Goal: Use online tool/utility: Utilize a website feature to perform a specific function

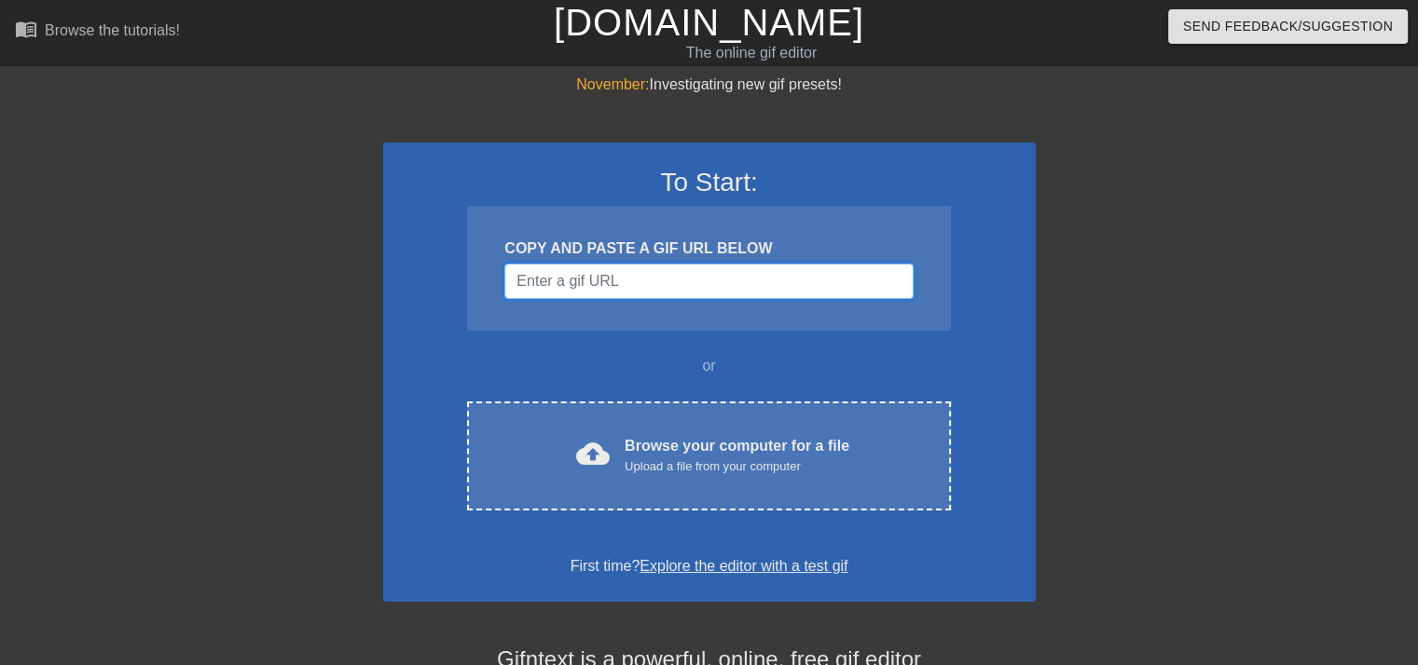
click at [604, 285] on input "Username" at bounding box center [708, 281] width 408 height 35
paste input "[URL][DOMAIN_NAME]"
type input "[URL][DOMAIN_NAME]"
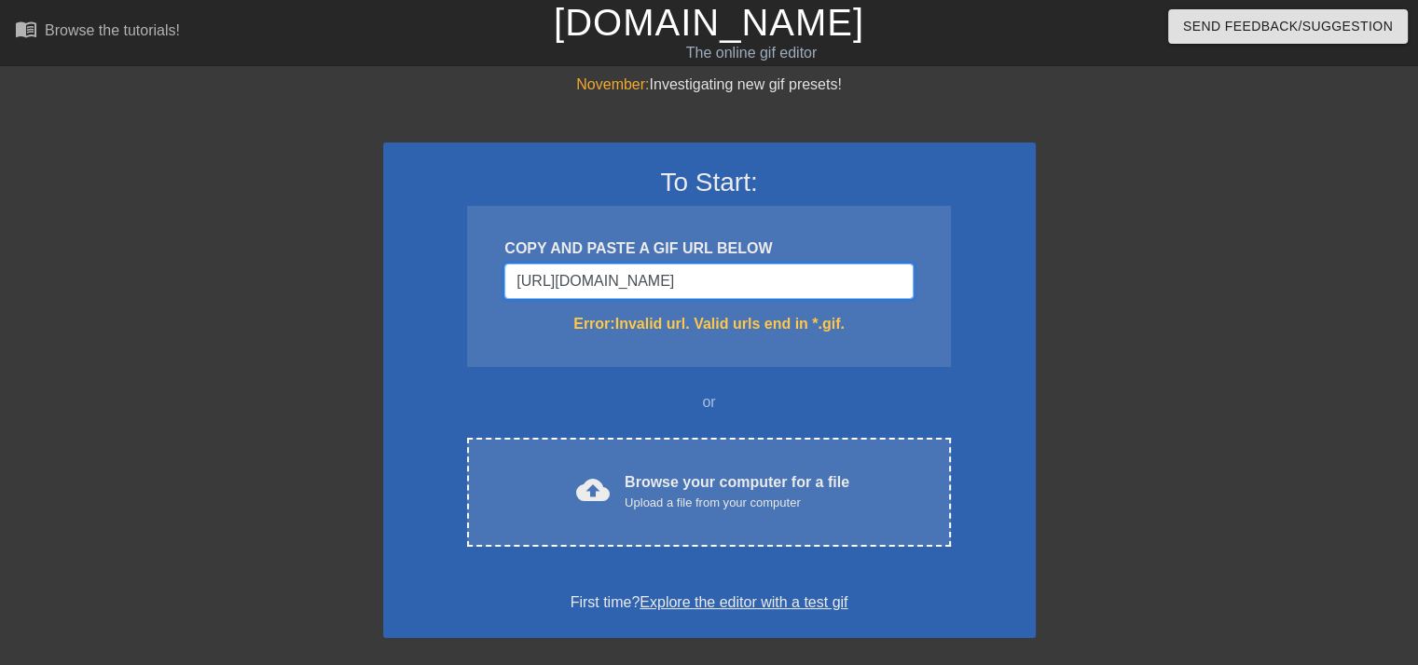
drag, startPoint x: 904, startPoint y: 288, endPoint x: 470, endPoint y: 291, distance: 434.3
click at [470, 291] on div "COPY AND PASTE A GIF URL BELOW [URL][DOMAIN_NAME] Error: Invalid url. Valid url…" at bounding box center [708, 286] width 483 height 161
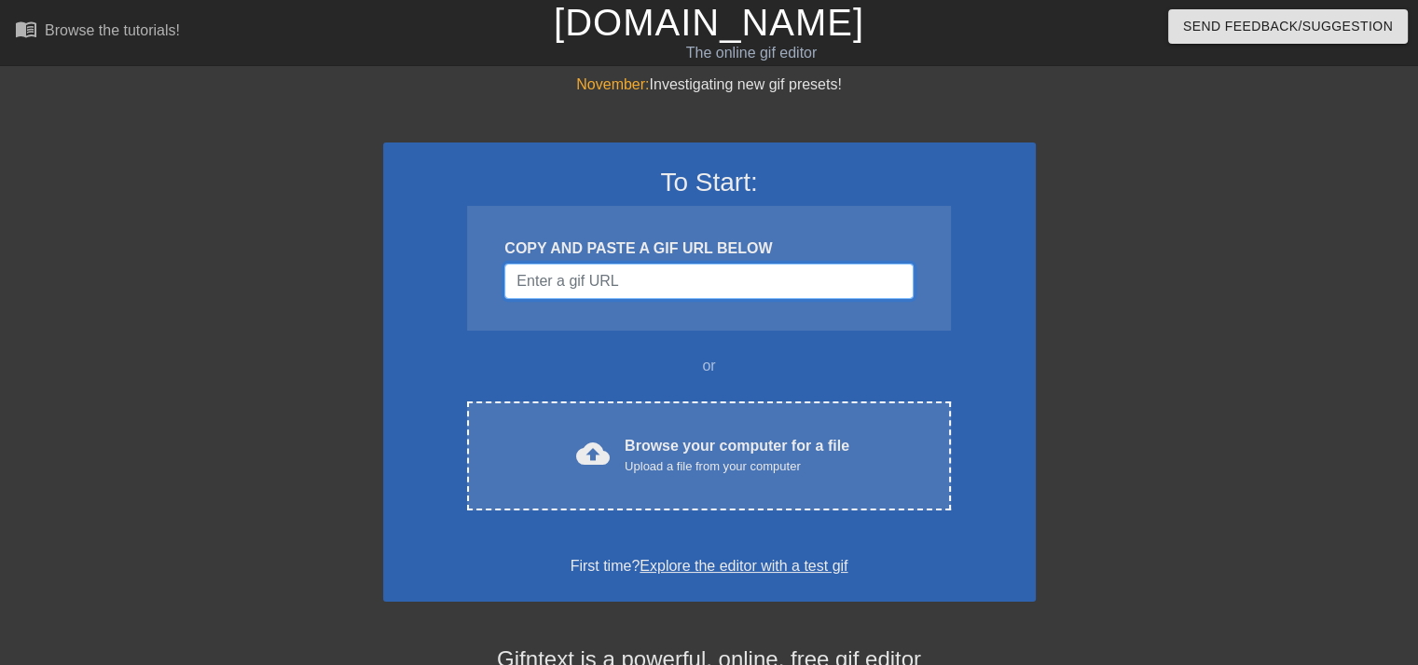
click at [689, 281] on input "Username" at bounding box center [708, 281] width 408 height 35
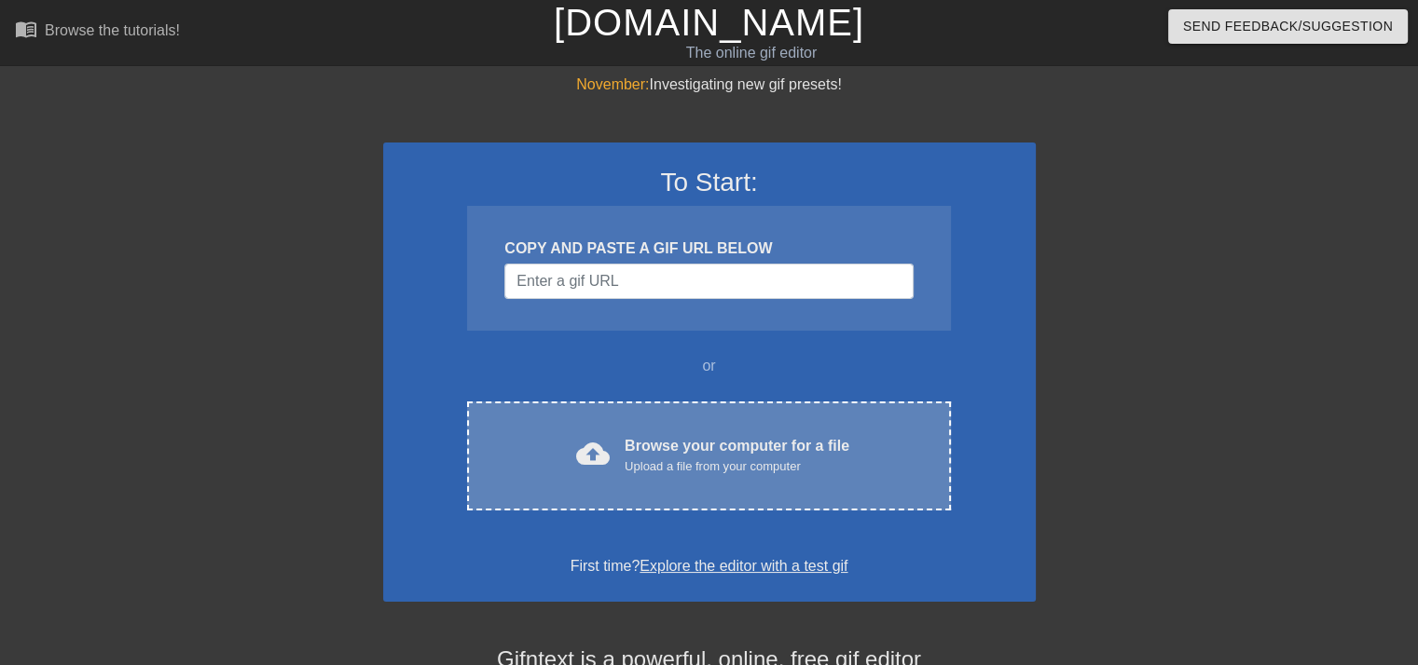
click at [626, 471] on div "Upload a file from your computer" at bounding box center [736, 467] width 225 height 19
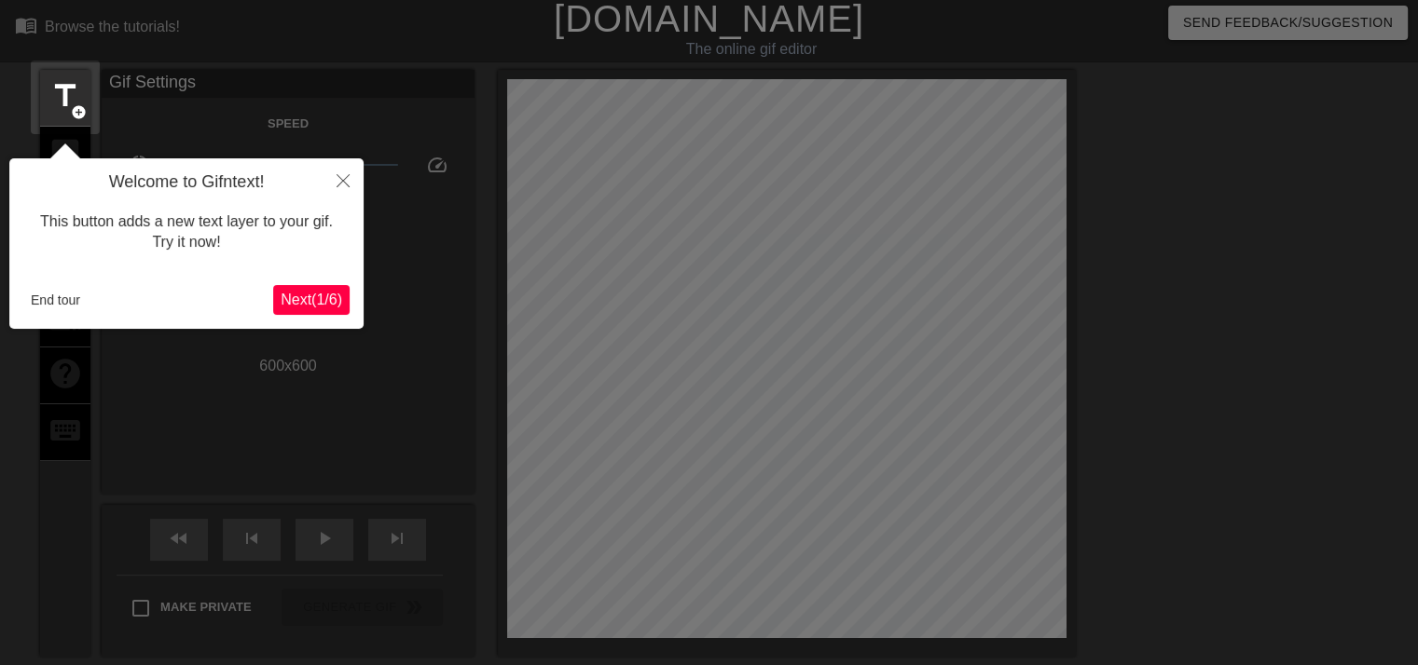
scroll to position [45, 0]
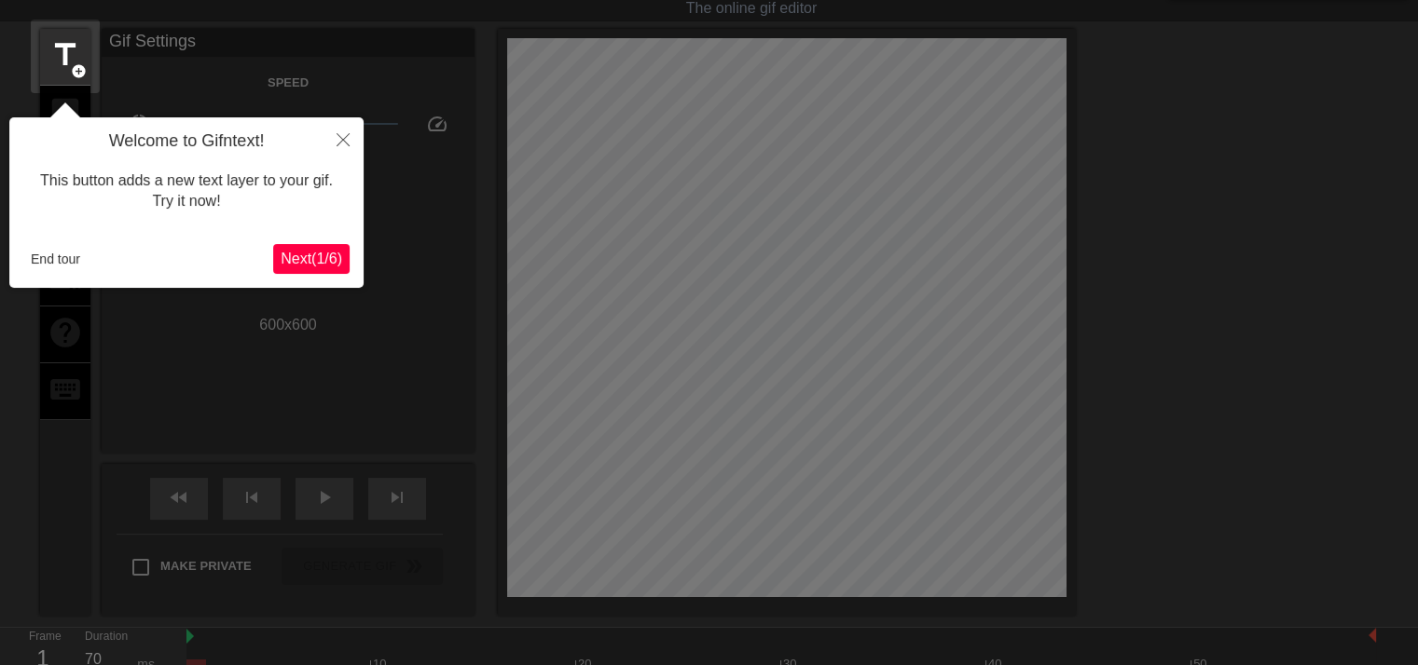
click at [298, 244] on button "Next ( 1 / 6 )" at bounding box center [311, 259] width 76 height 30
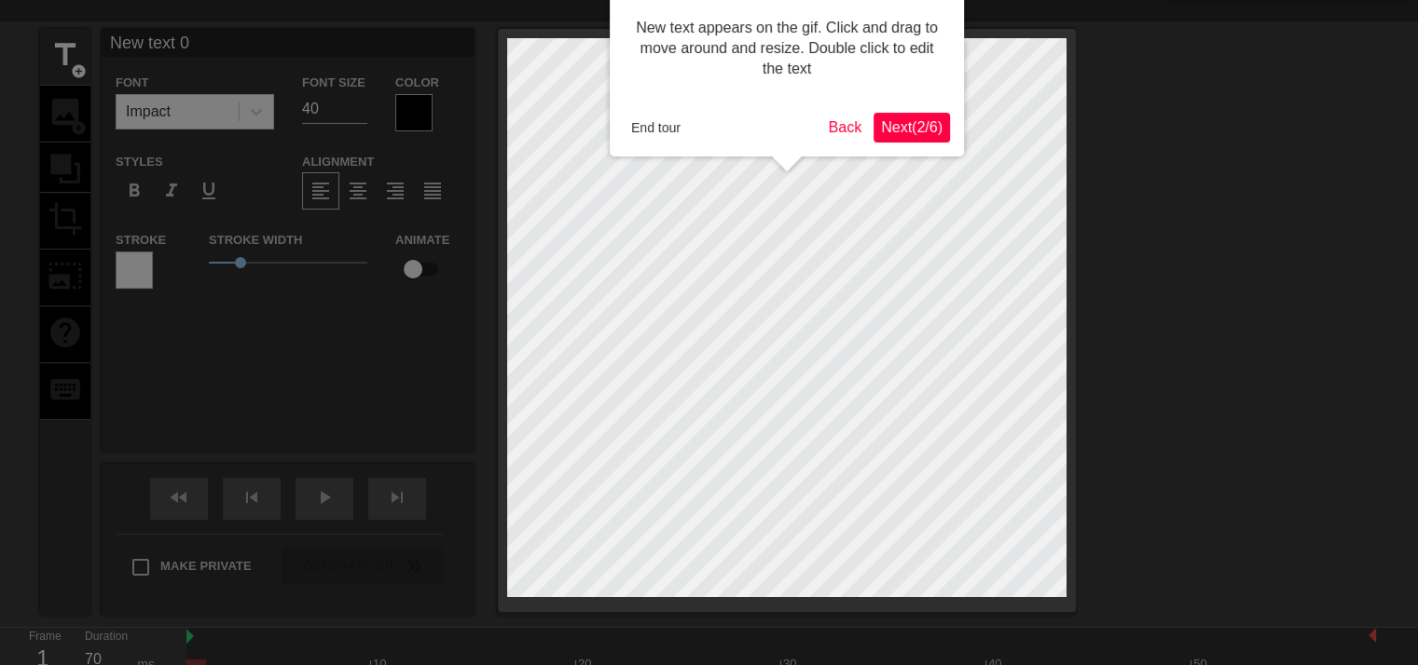
scroll to position [0, 0]
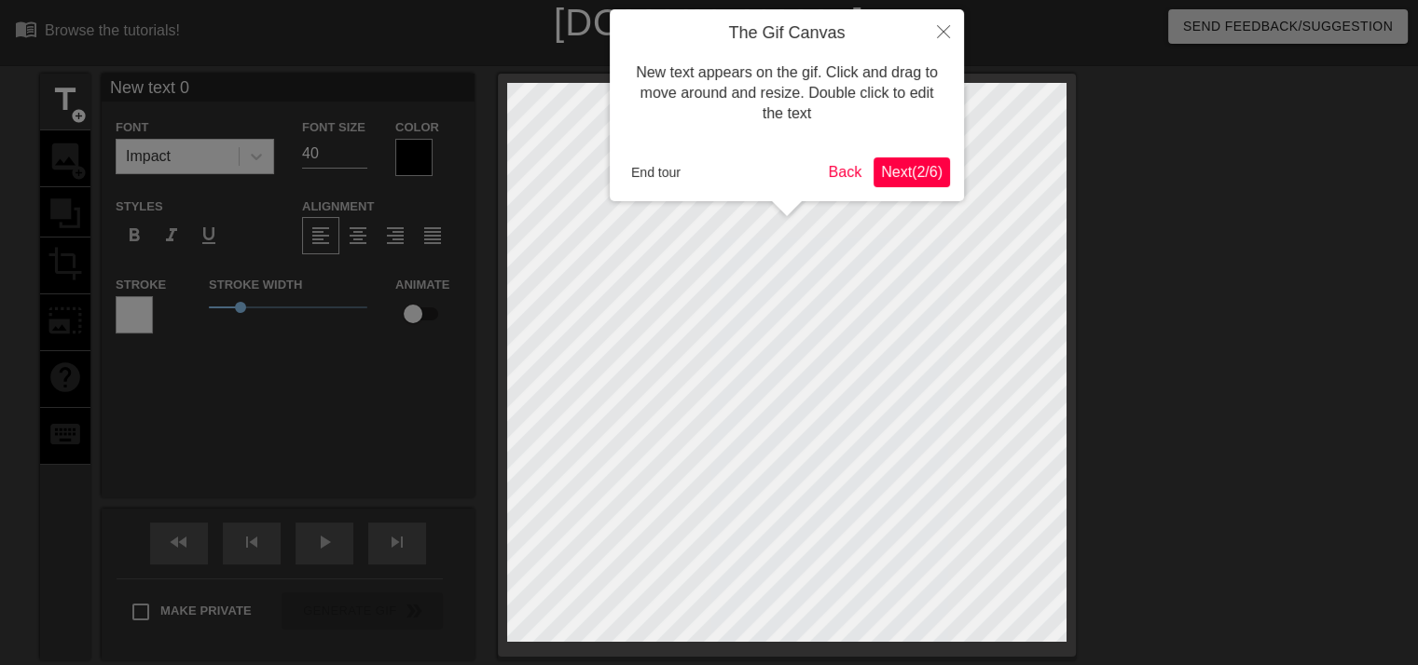
click at [914, 160] on button "Next ( 2 / 6 )" at bounding box center [911, 173] width 76 height 30
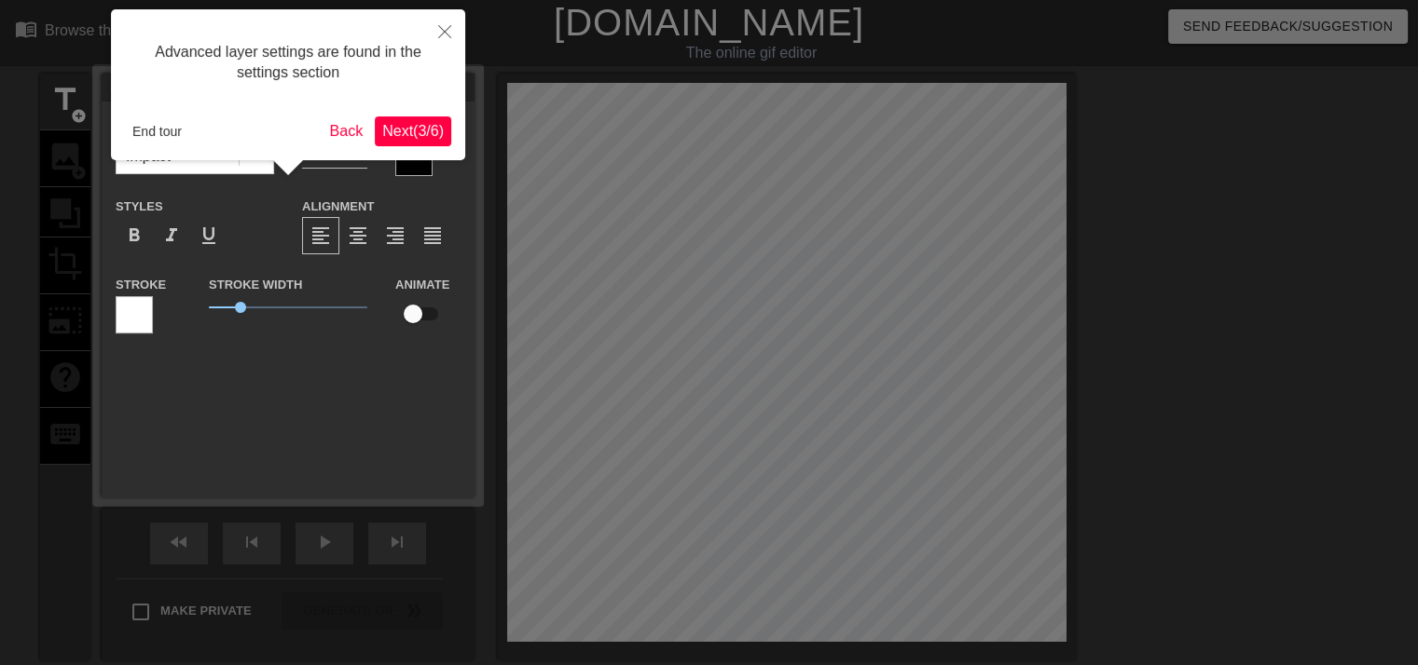
scroll to position [45, 0]
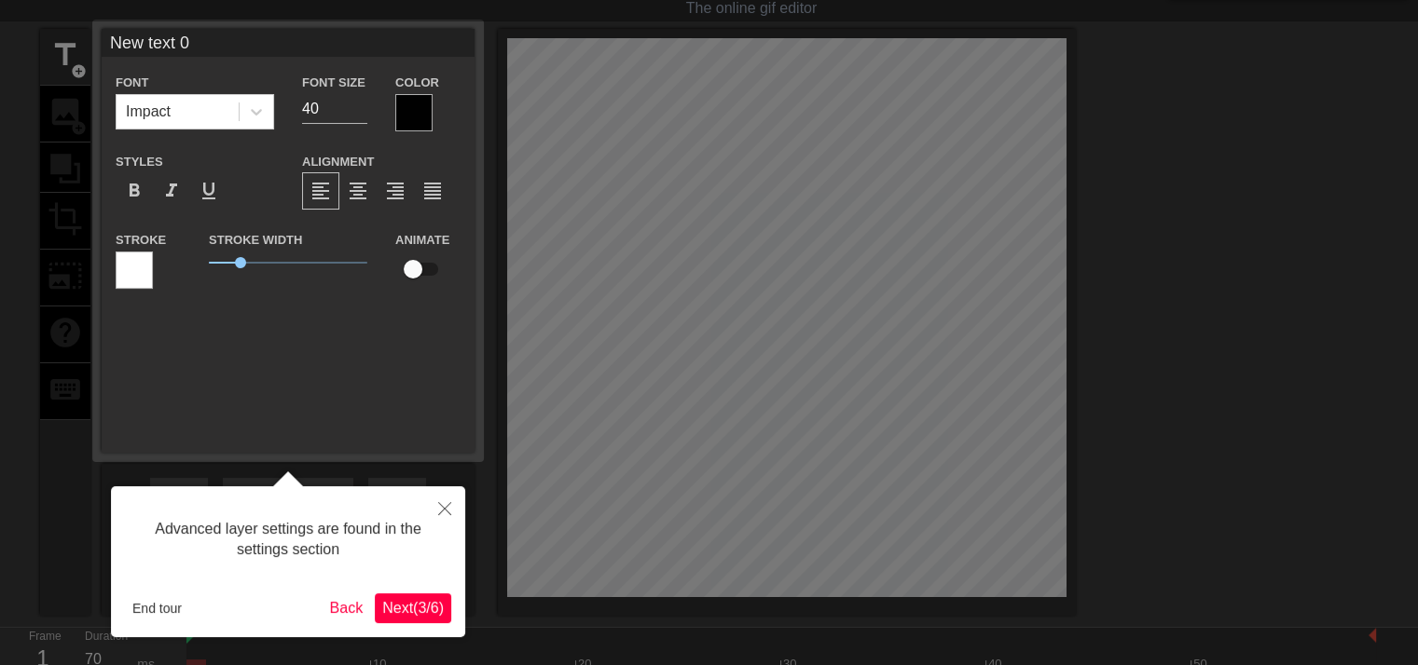
click at [409, 602] on span "Next ( 3 / 6 )" at bounding box center [413, 608] width 62 height 16
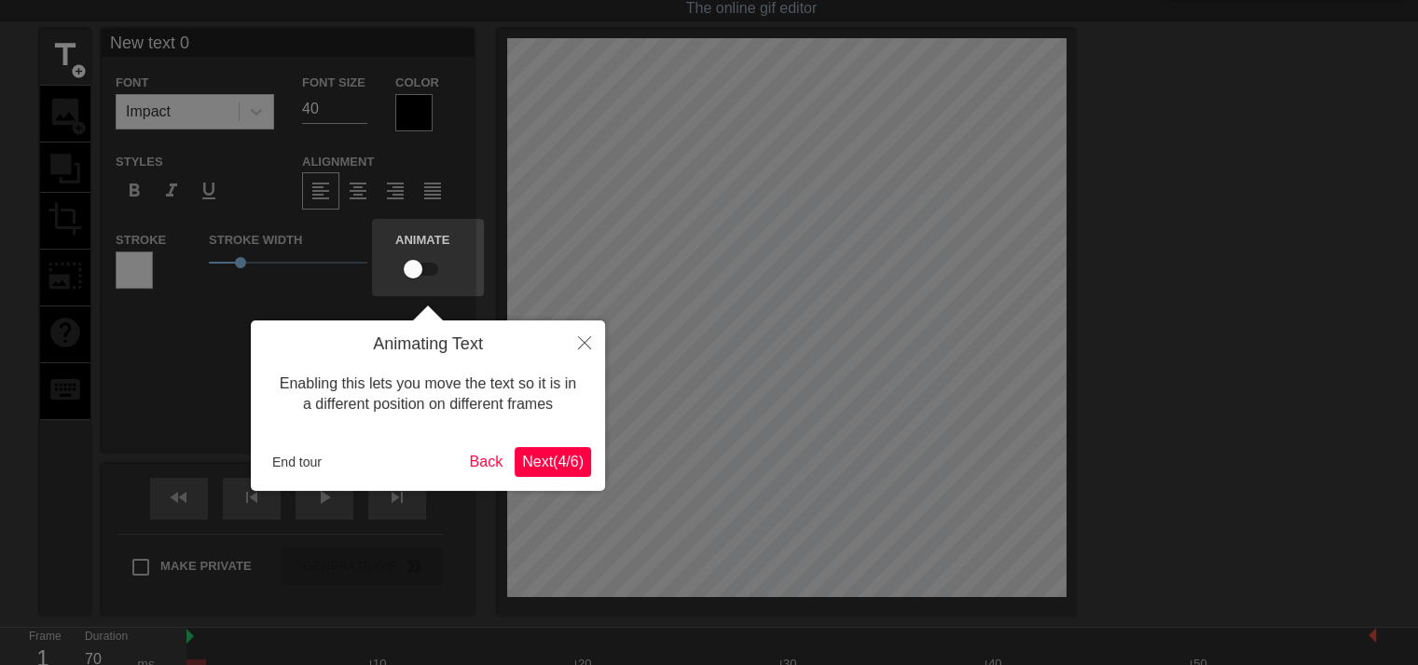
scroll to position [0, 0]
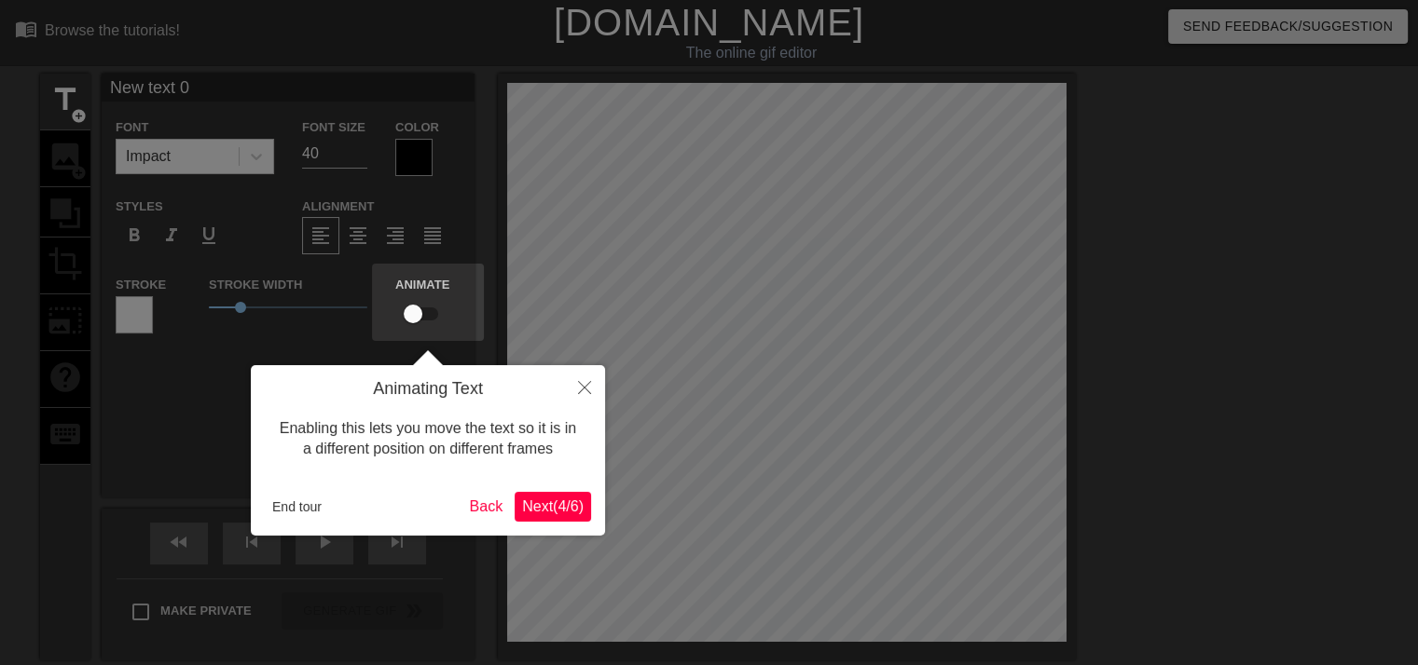
click at [540, 509] on span "Next ( 4 / 6 )" at bounding box center [553, 507] width 62 height 16
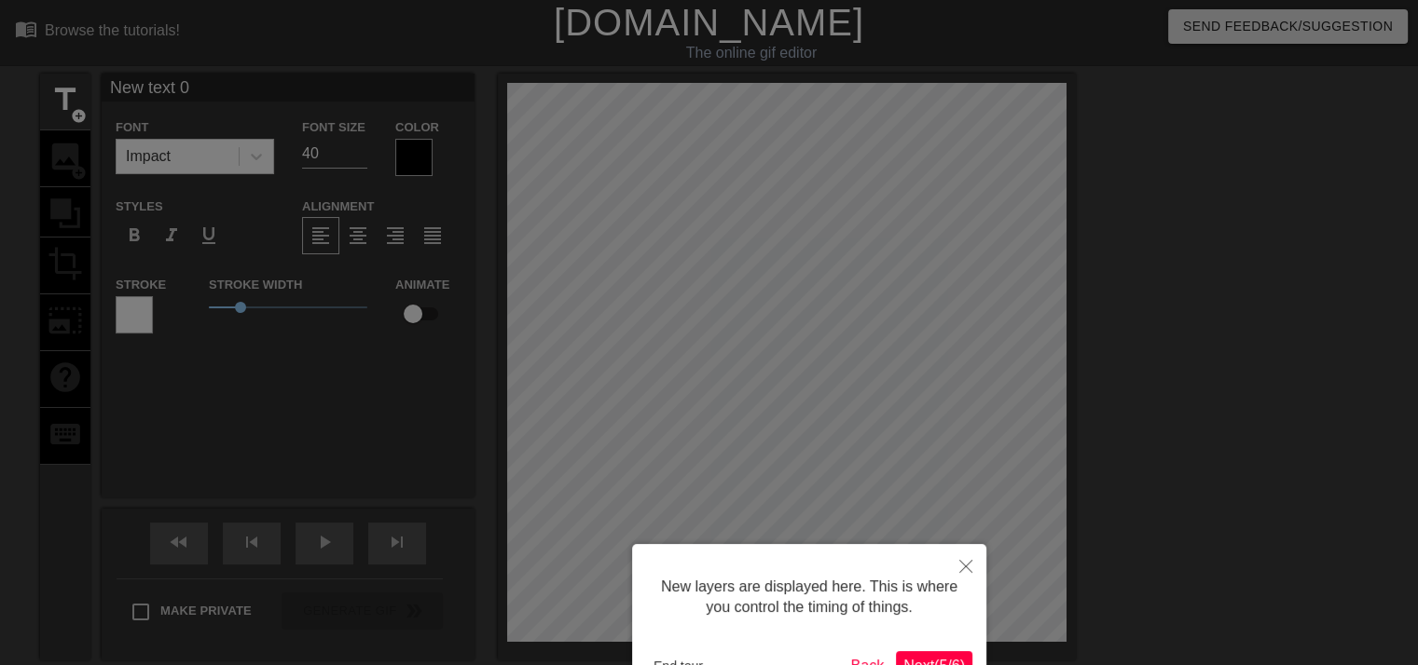
scroll to position [121, 0]
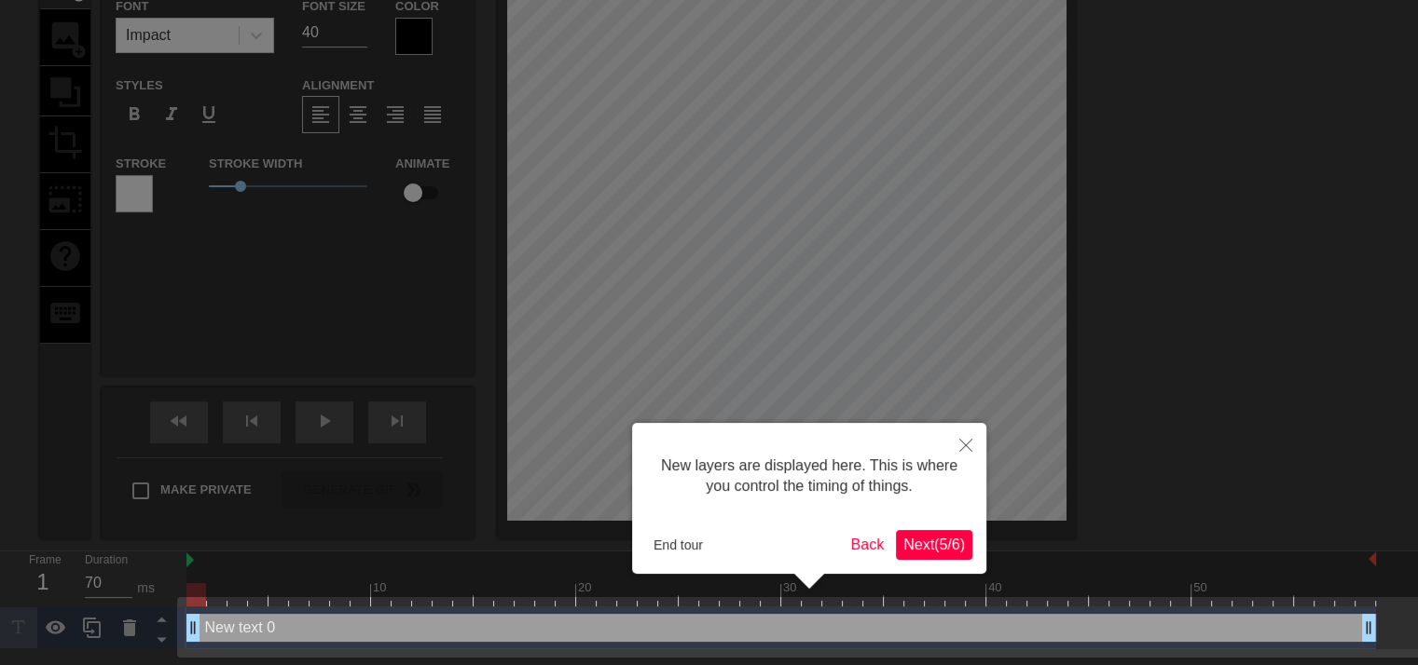
click at [540, 509] on div at bounding box center [709, 273] width 1418 height 788
click at [928, 539] on span "Next ( 5 / 6 )" at bounding box center [934, 545] width 62 height 16
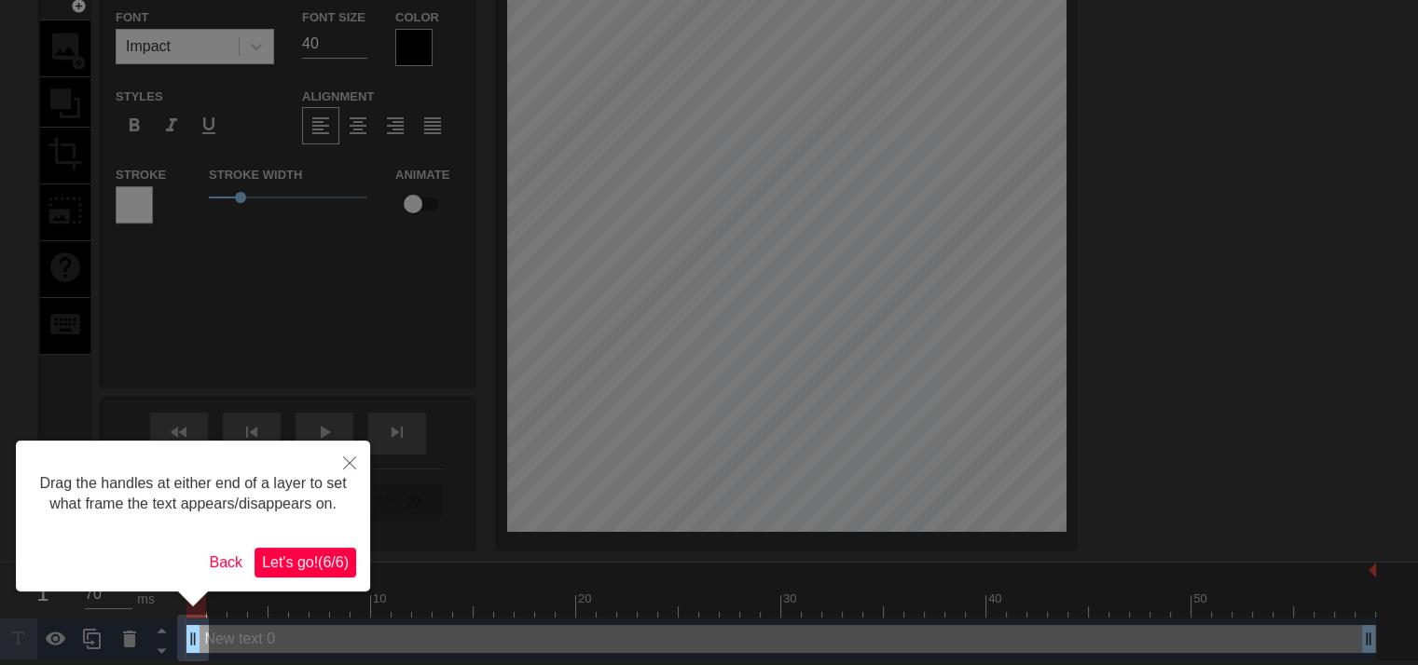
scroll to position [112, 0]
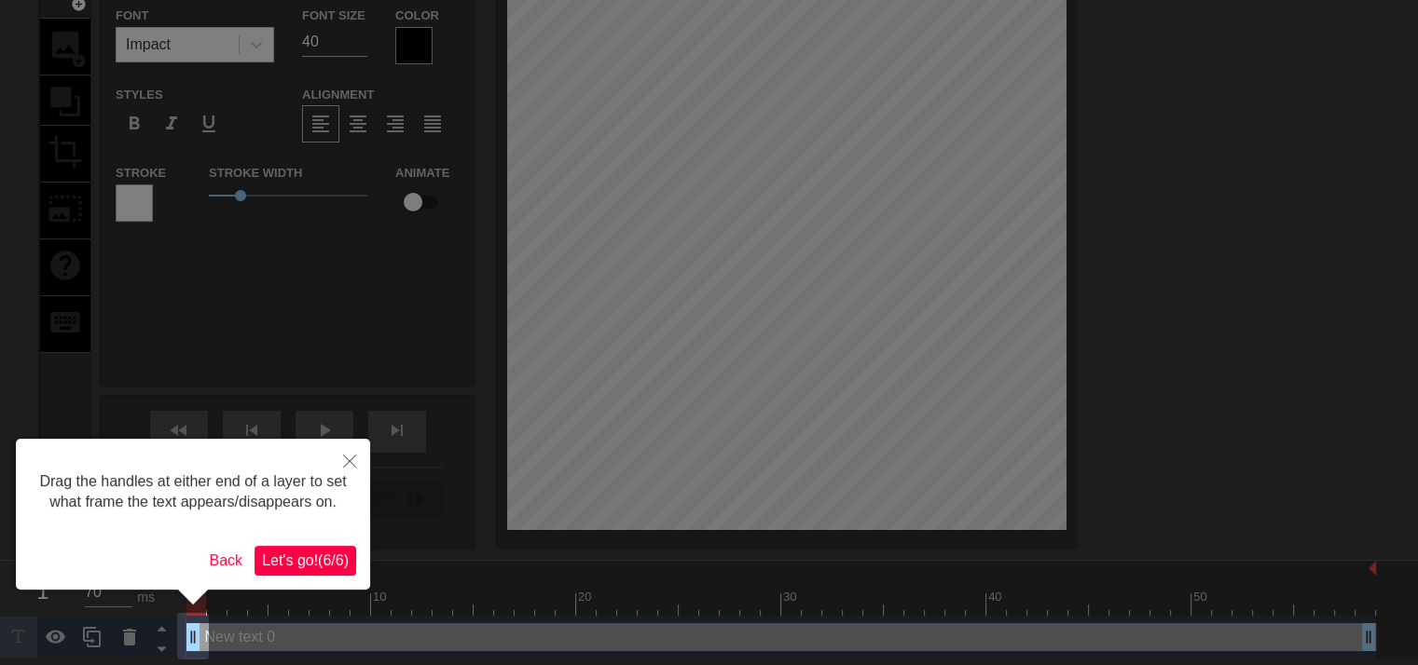
click at [305, 564] on span "Let's go! ( 6 / 6 )" at bounding box center [305, 561] width 87 height 16
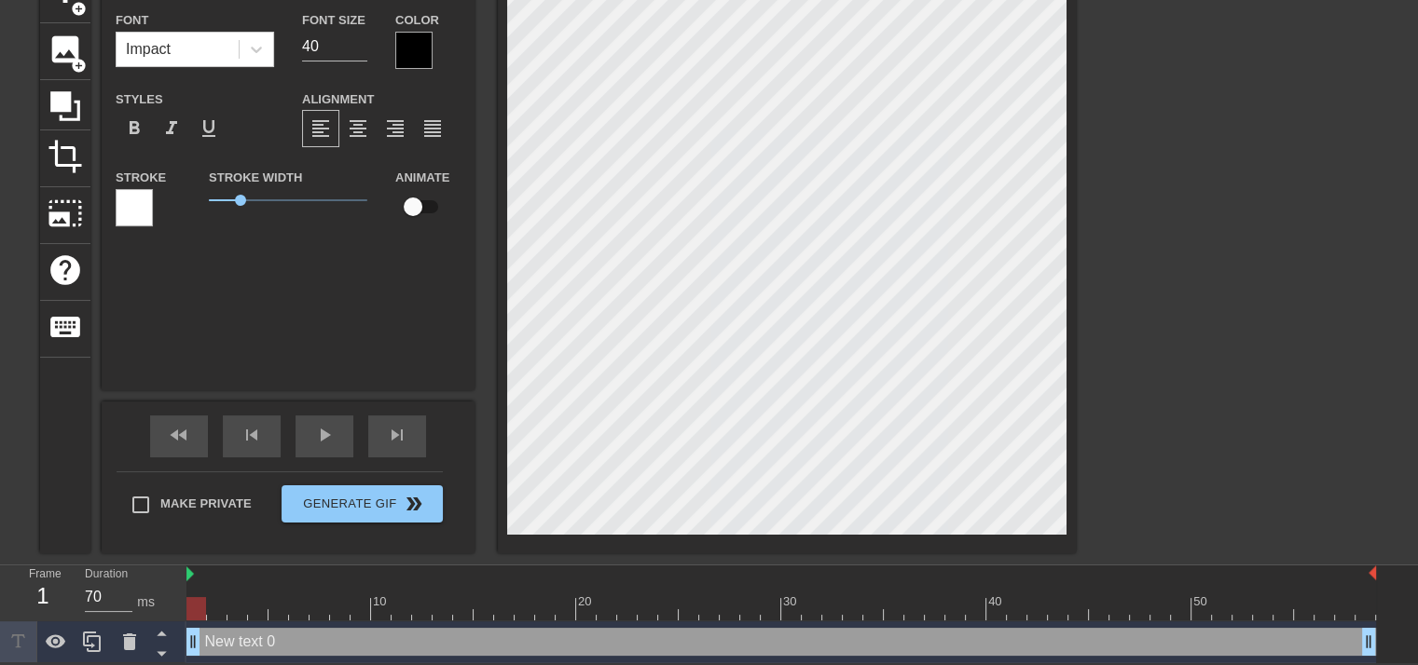
scroll to position [0, 0]
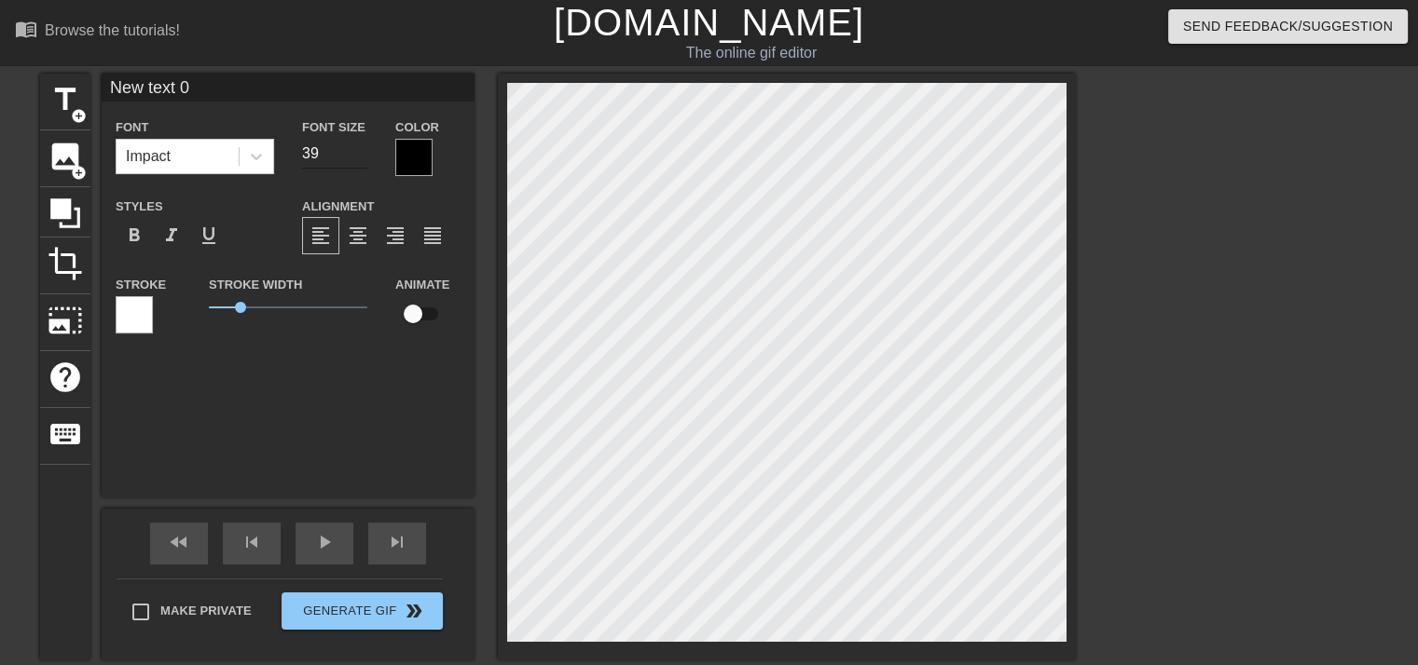
click at [364, 158] on input "39" at bounding box center [334, 154] width 65 height 30
click at [364, 158] on input "38" at bounding box center [334, 154] width 65 height 30
click at [364, 158] on input "37" at bounding box center [334, 154] width 65 height 30
click at [364, 158] on input "36" at bounding box center [334, 154] width 65 height 30
click at [364, 158] on input "26" at bounding box center [334, 154] width 65 height 30
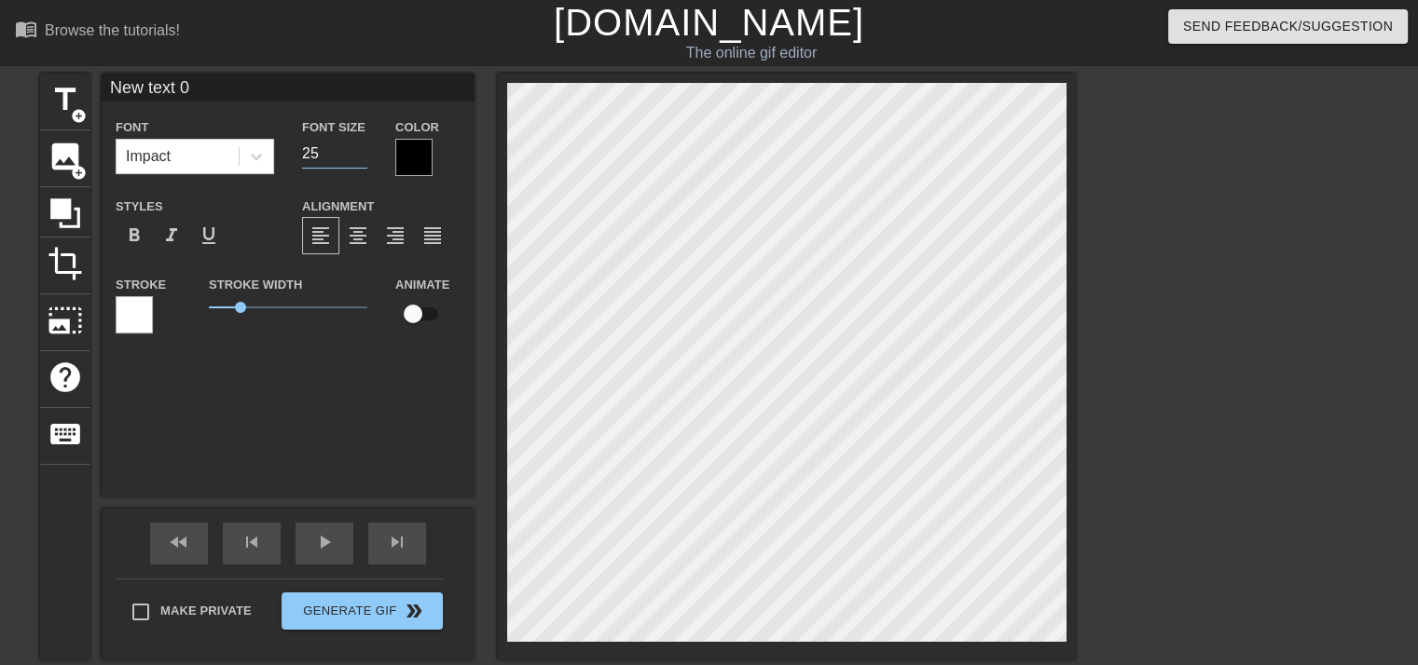
type input "25"
click at [364, 158] on input "25" at bounding box center [334, 154] width 65 height 30
click at [234, 88] on input "New text 0" at bounding box center [288, 88] width 373 height 28
type input "N"
type input "[PERSON_NAME] just got GOOPED!"
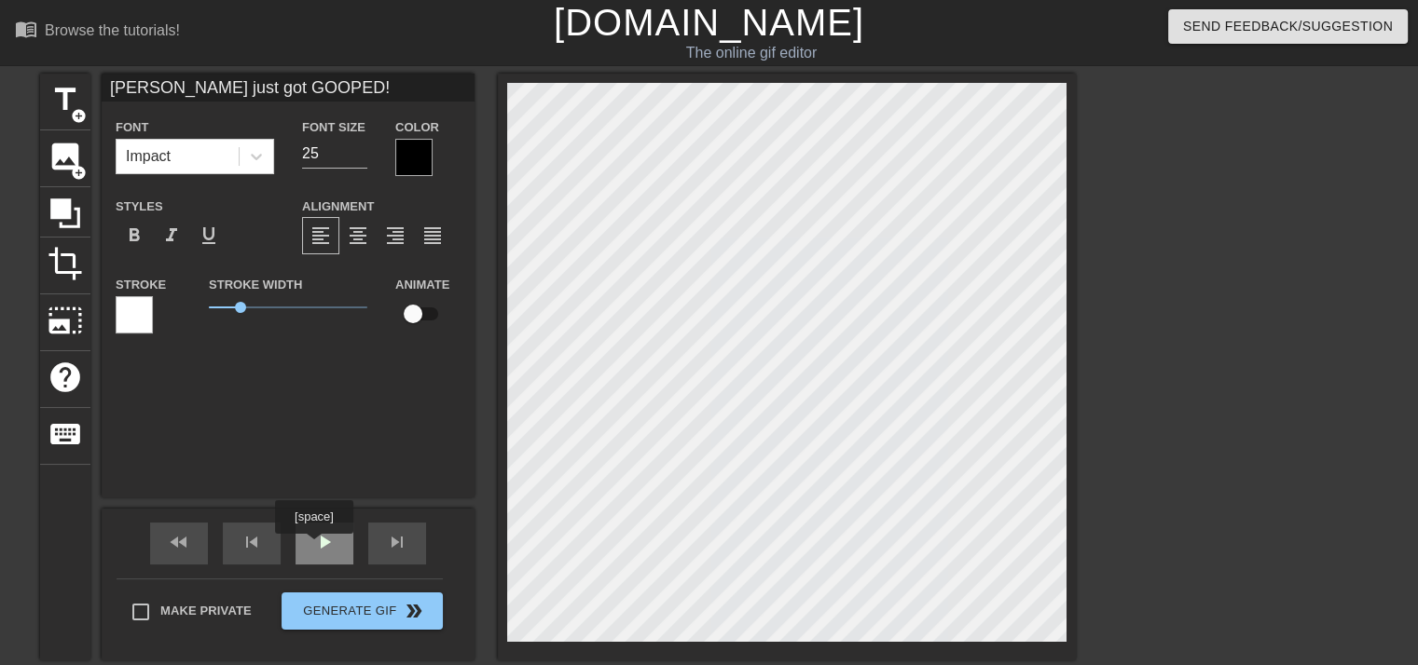
click at [315, 547] on span "play_arrow" at bounding box center [324, 542] width 22 height 22
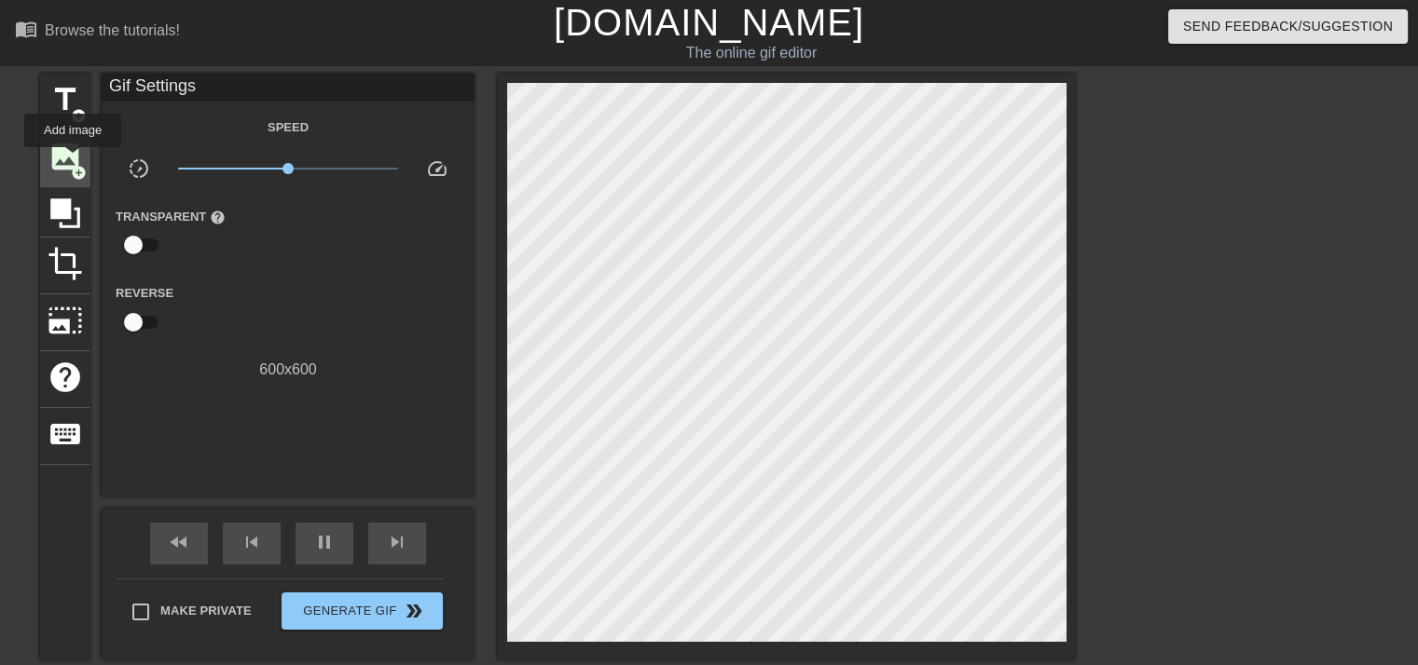
click at [73, 160] on span "image" at bounding box center [65, 156] width 35 height 35
type input "60"
click at [134, 242] on input "checkbox" at bounding box center [133, 244] width 106 height 35
checkbox input "true"
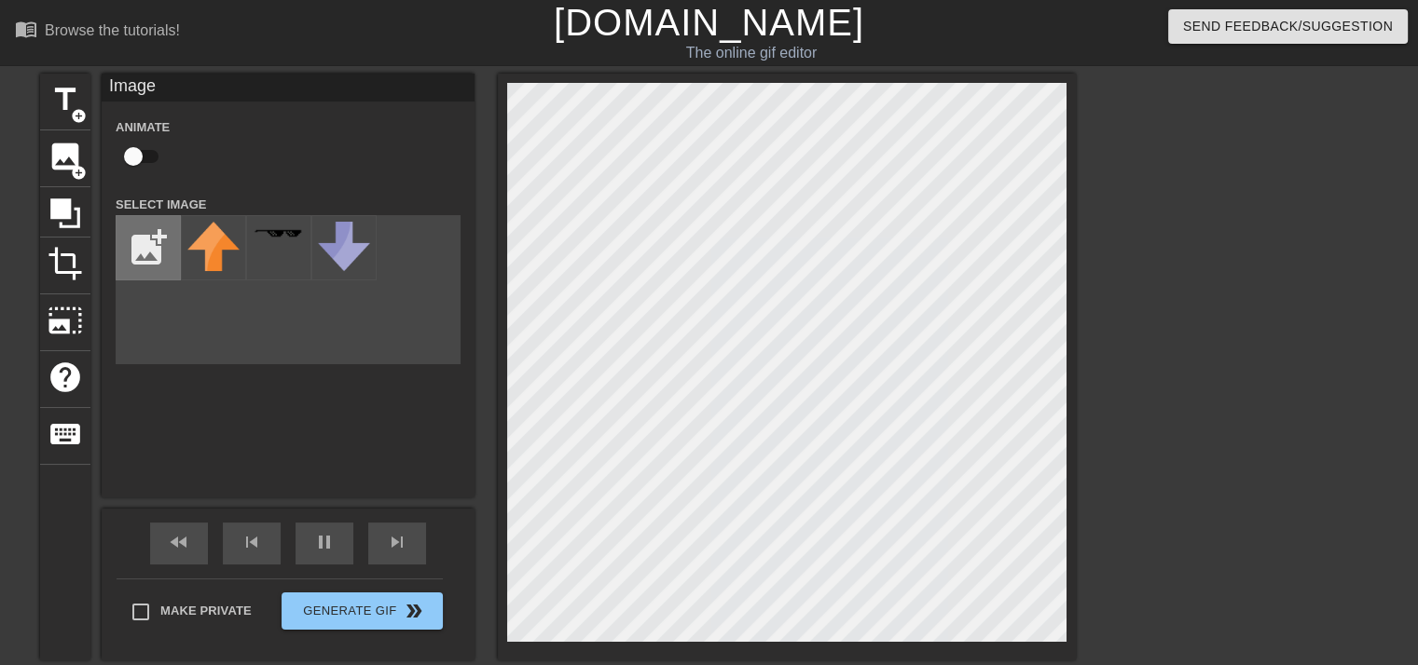
click at [157, 241] on input "file" at bounding box center [147, 247] width 63 height 63
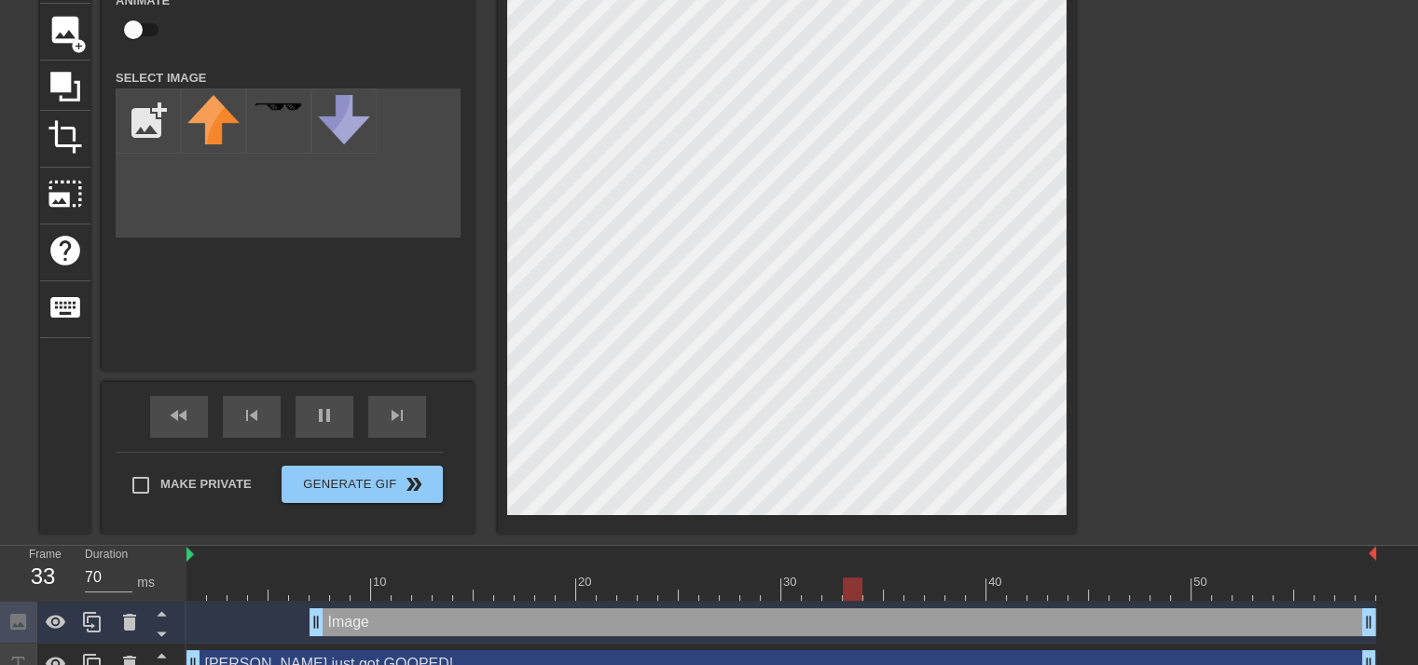
scroll to position [150, 0]
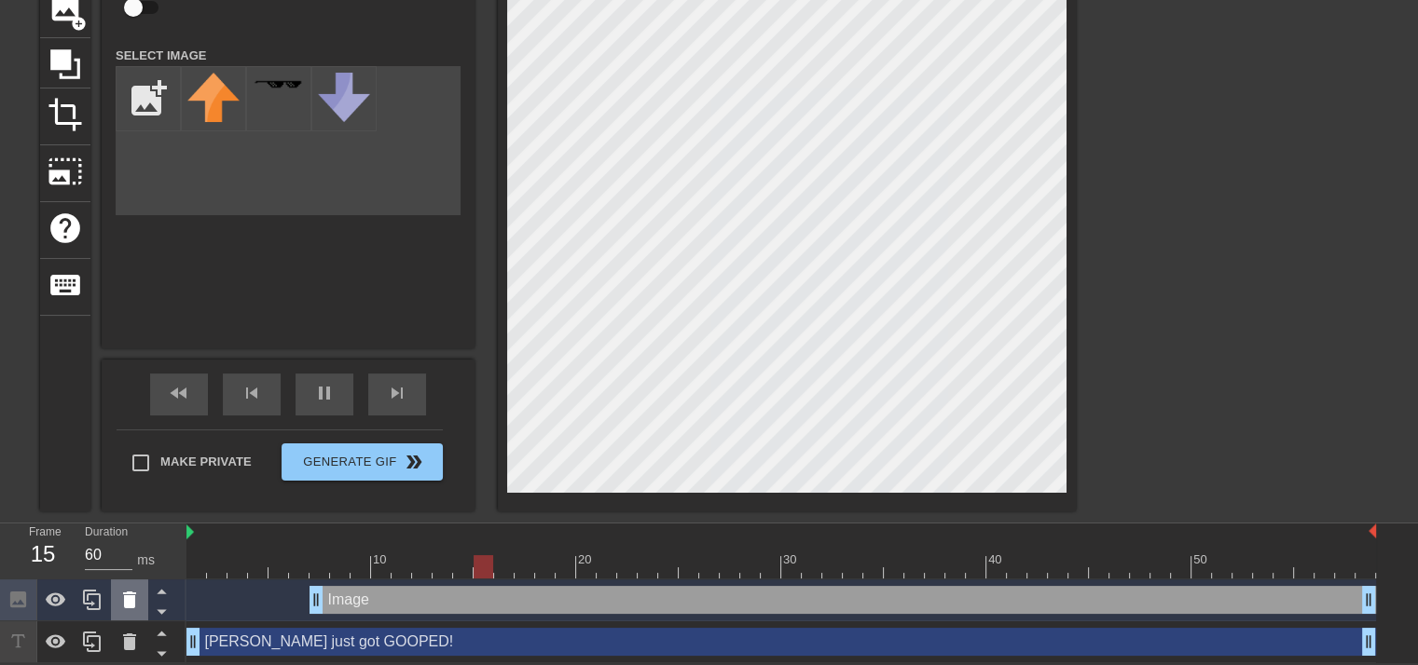
click at [123, 601] on icon at bounding box center [129, 600] width 22 height 22
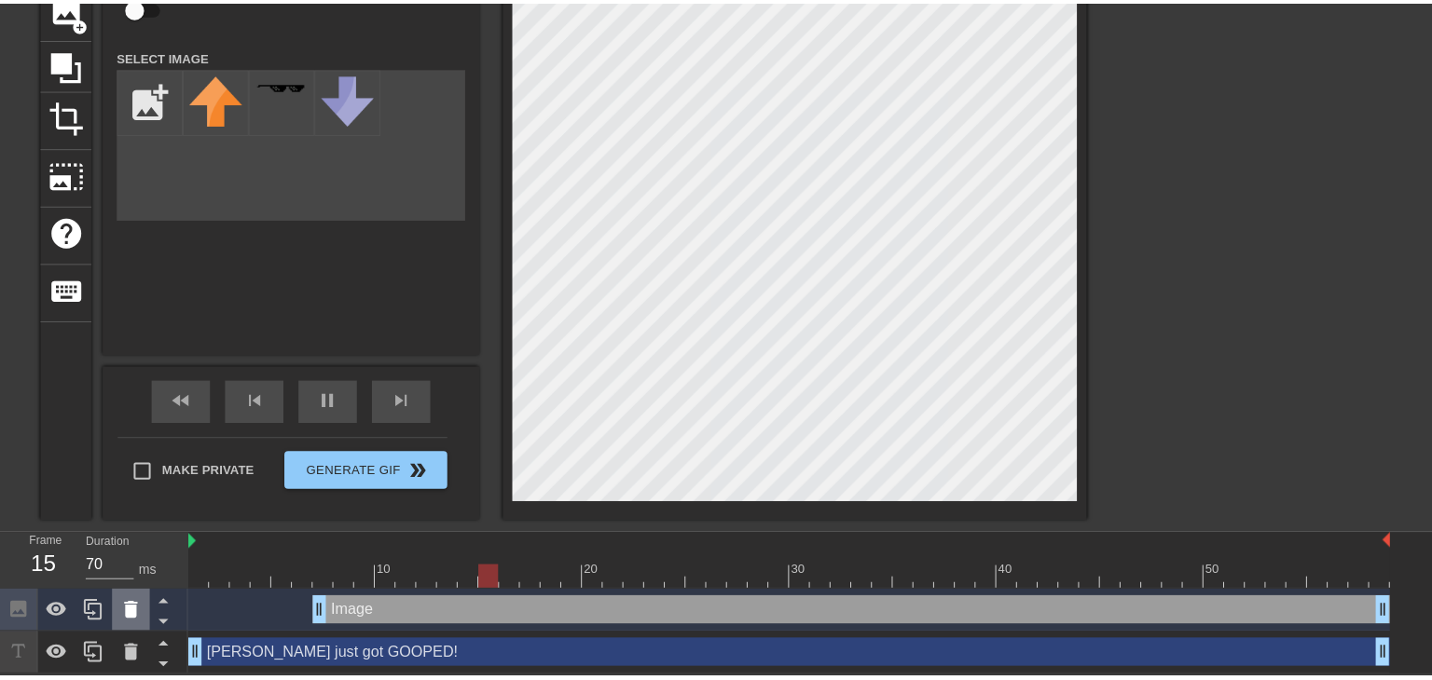
scroll to position [136, 0]
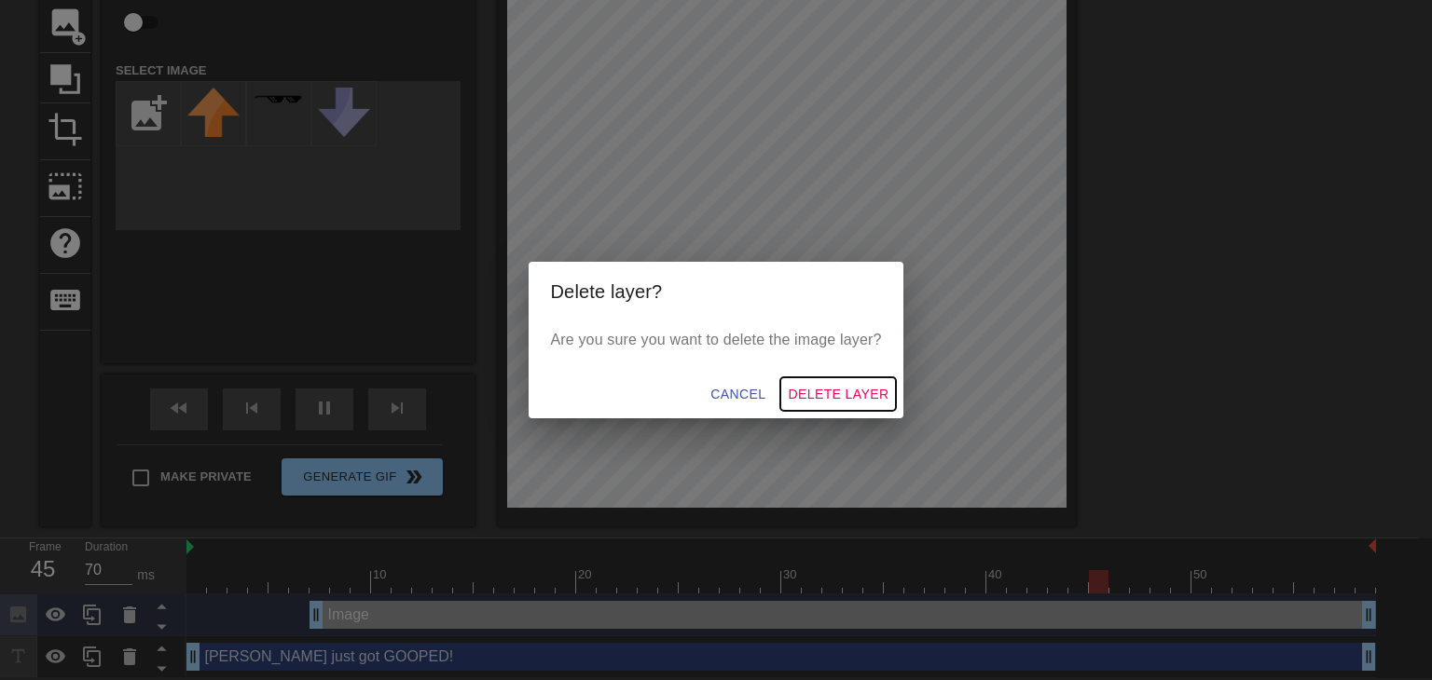
click at [809, 389] on span "Delete Layer" at bounding box center [838, 394] width 101 height 23
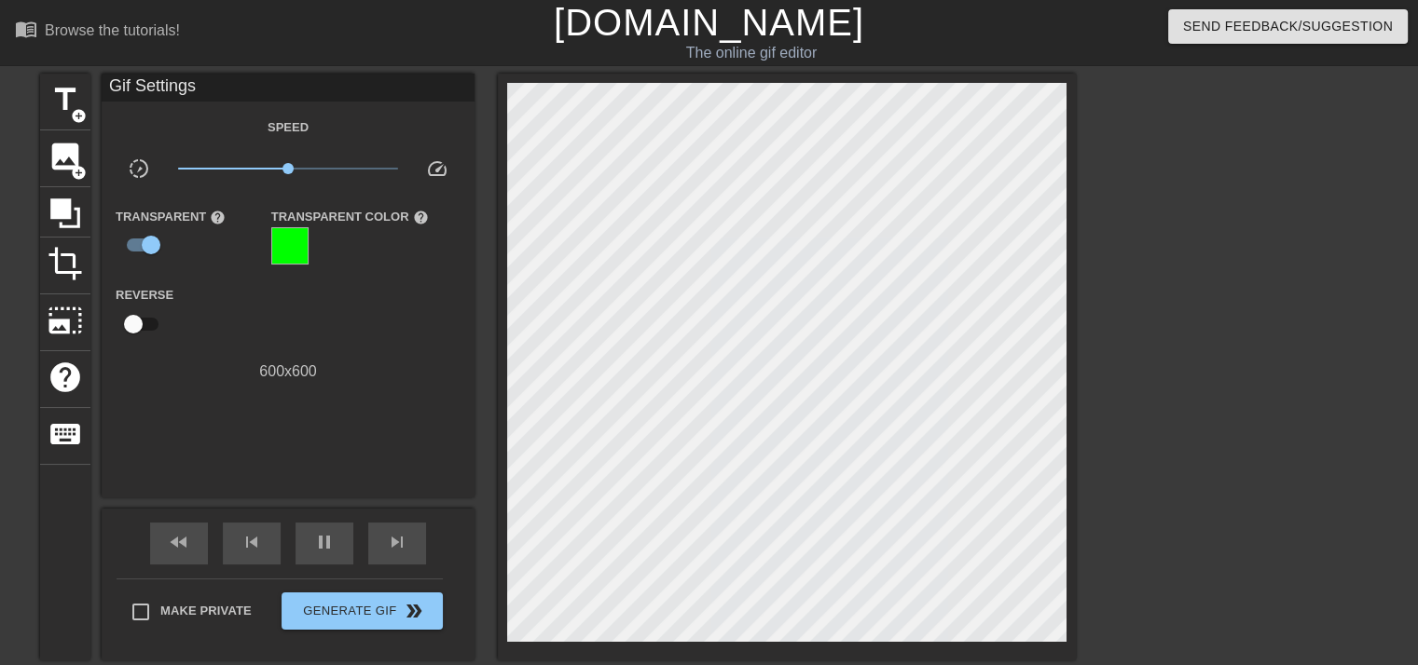
scroll to position [0, 0]
click at [76, 169] on span "add_circle" at bounding box center [79, 173] width 16 height 16
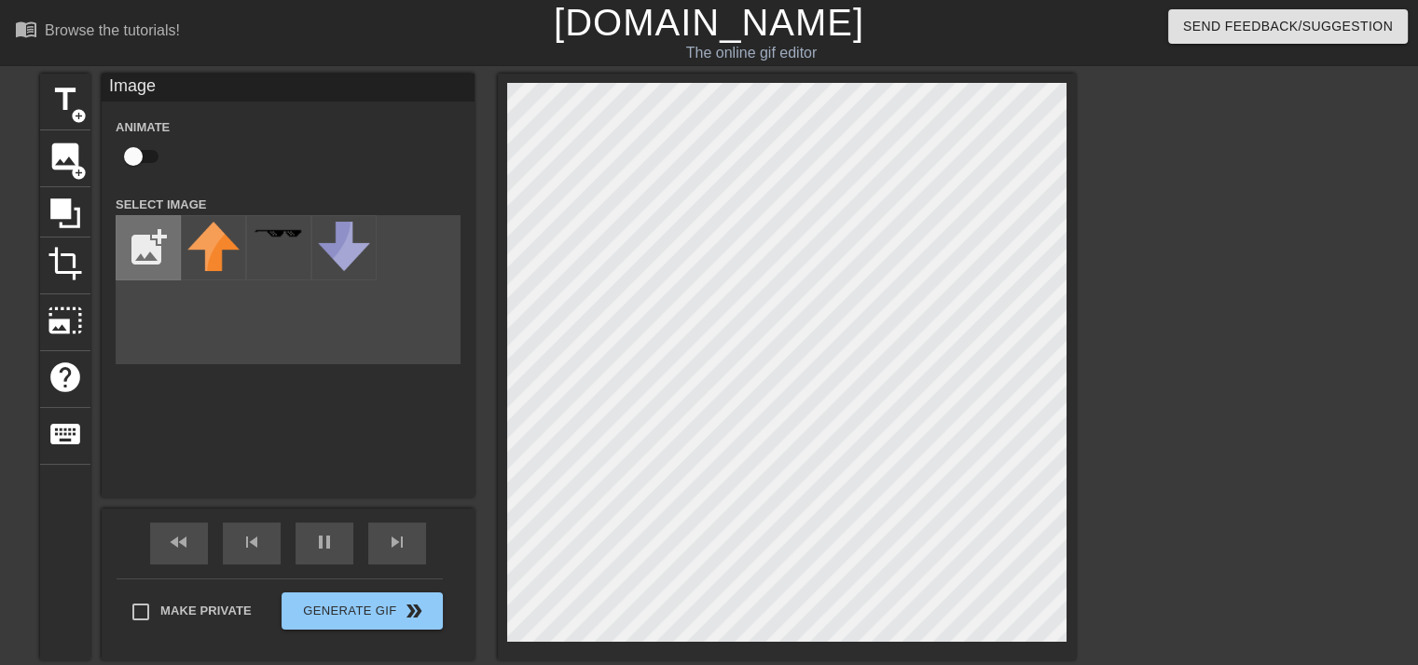
click at [141, 242] on input "file" at bounding box center [147, 247] width 63 height 63
type input "70"
type input "C:\fakepath\unnamed.jpg"
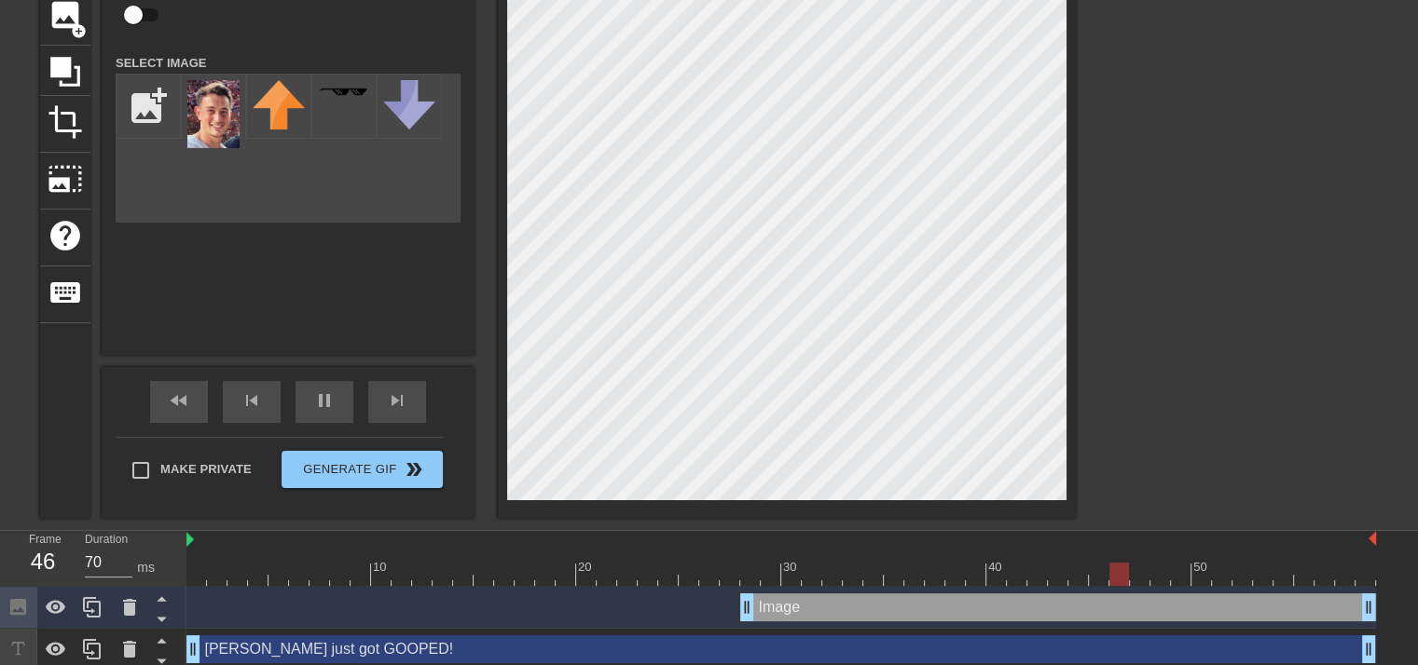
scroll to position [150, 0]
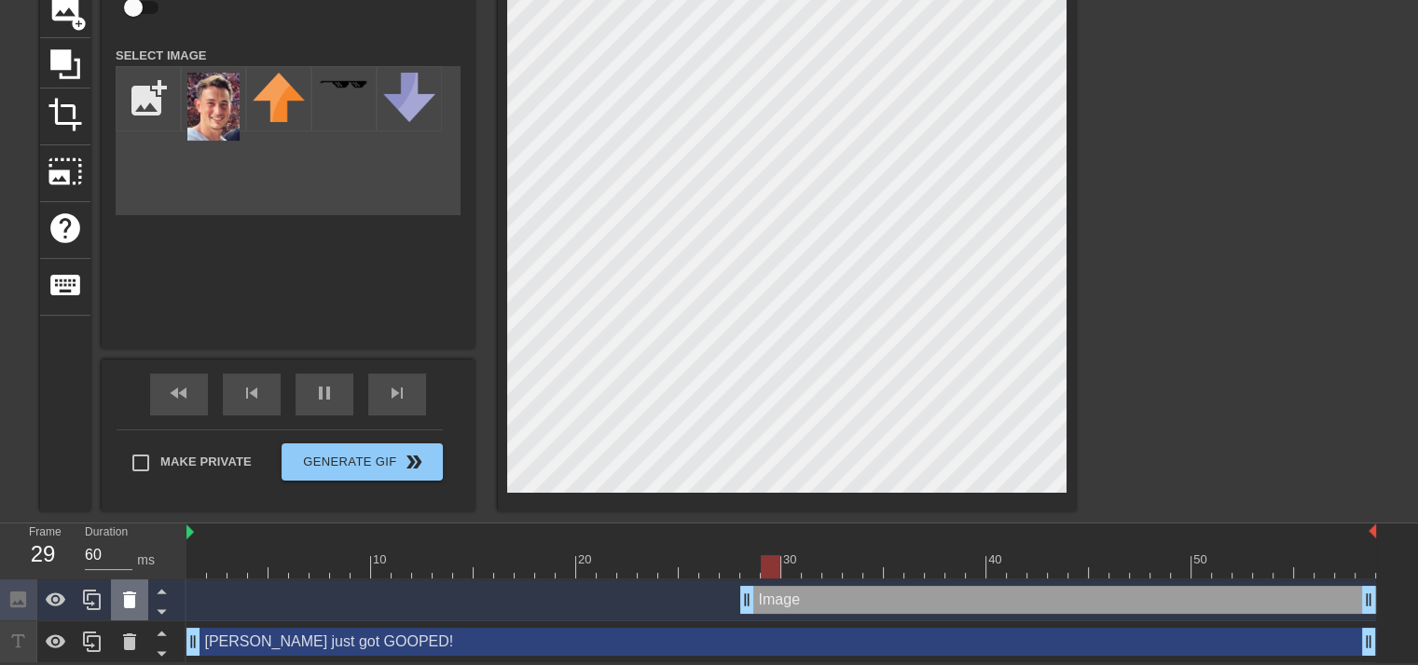
click at [128, 592] on icon at bounding box center [129, 600] width 13 height 17
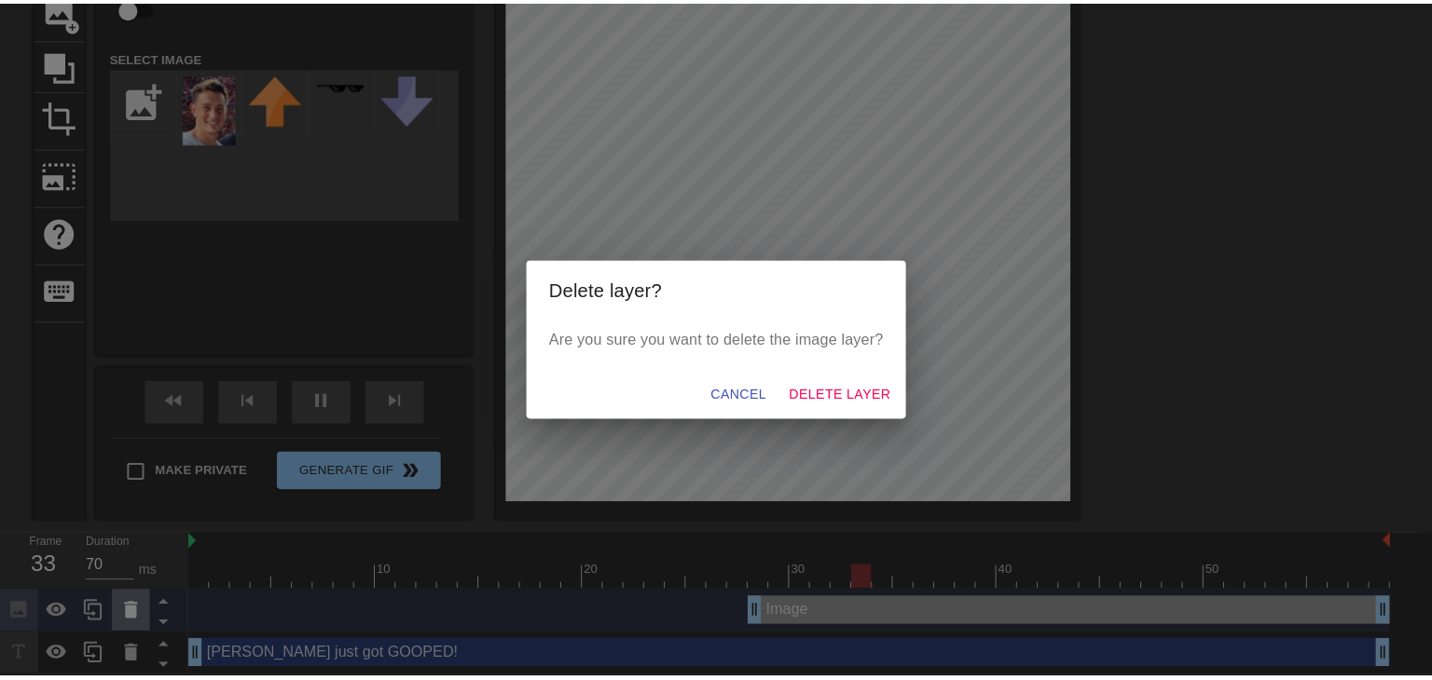
scroll to position [136, 0]
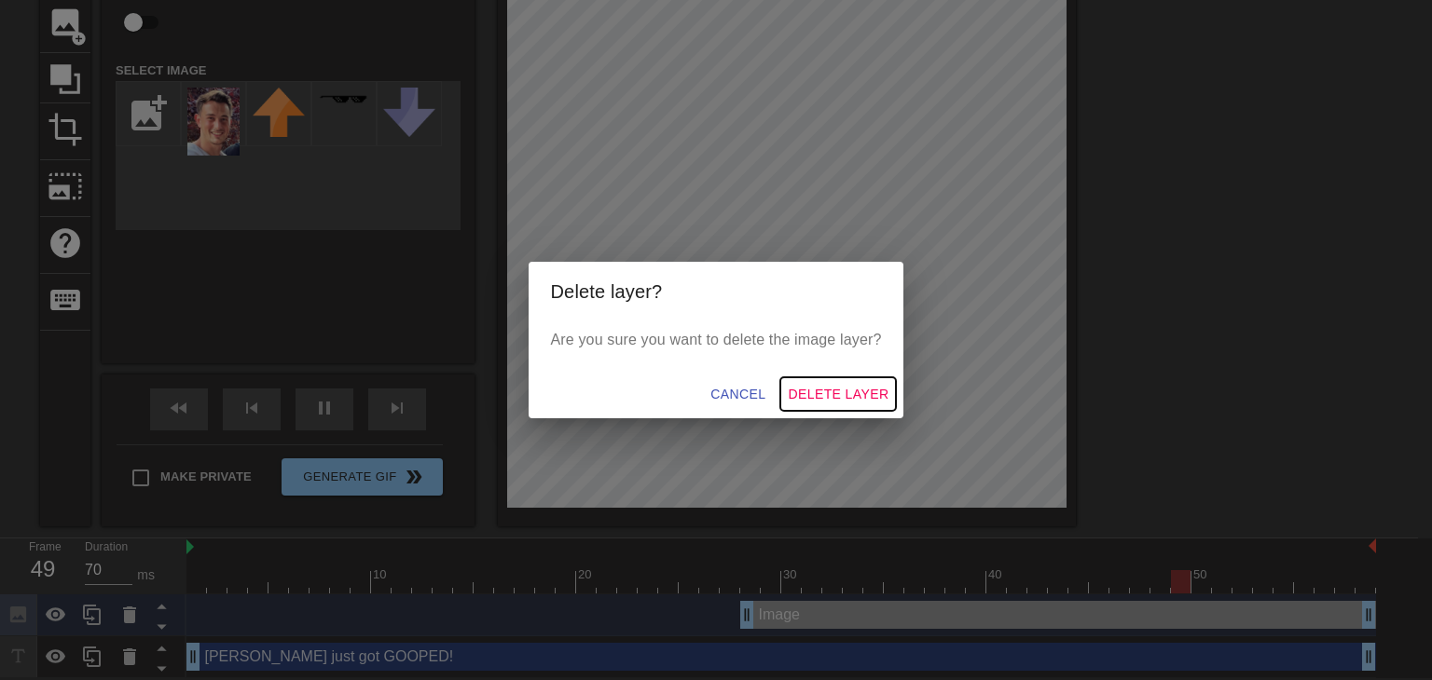
click at [839, 391] on span "Delete Layer" at bounding box center [838, 394] width 101 height 23
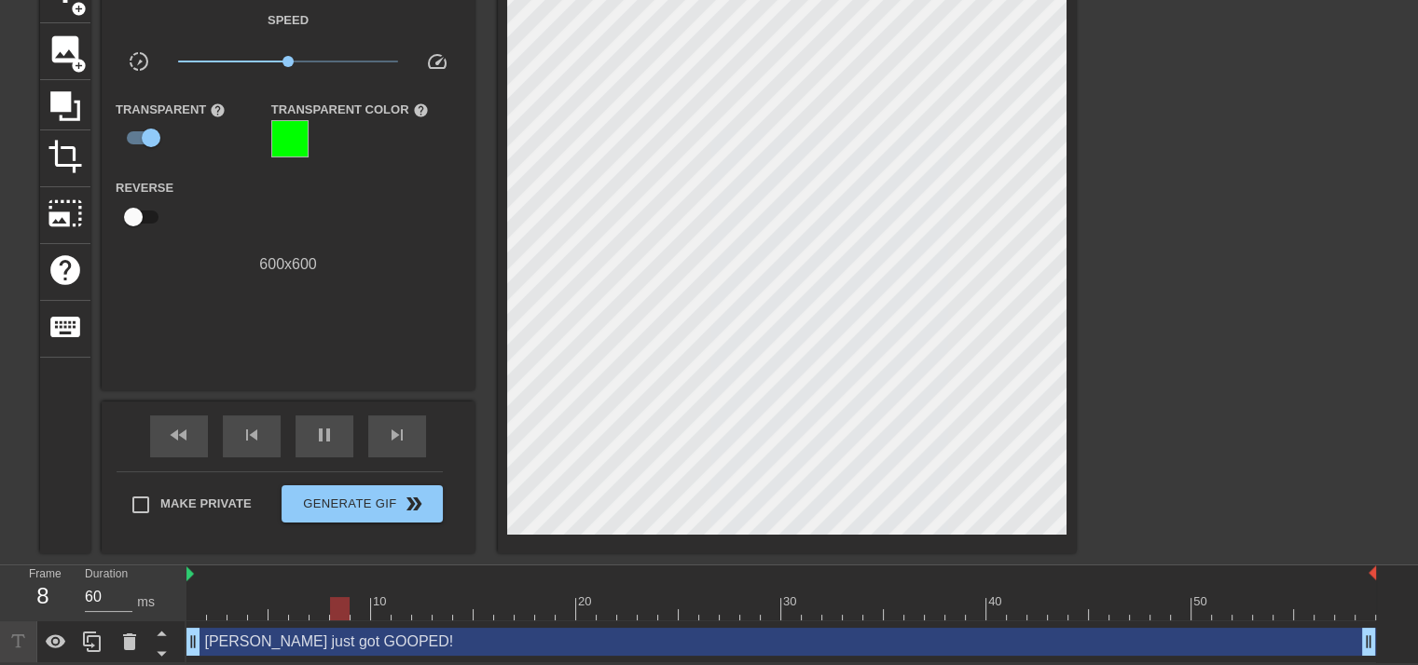
scroll to position [0, 0]
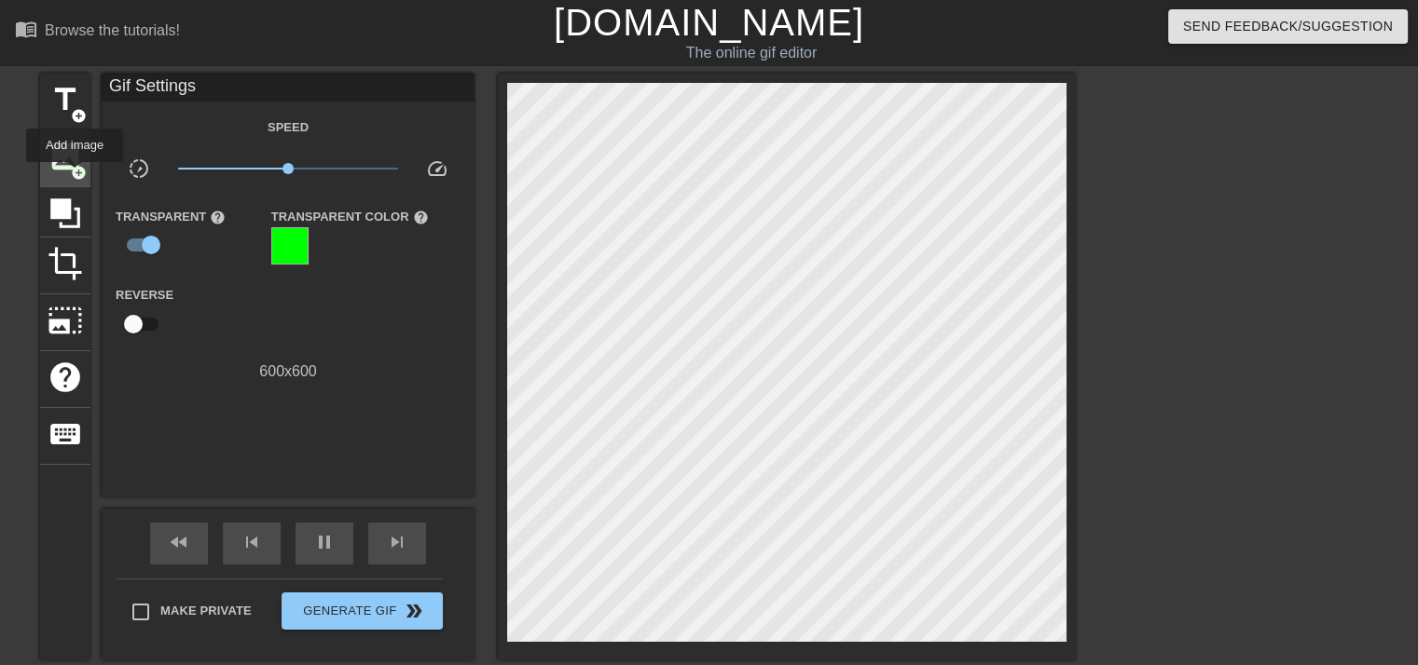
click at [75, 175] on span "add_circle" at bounding box center [79, 173] width 16 height 16
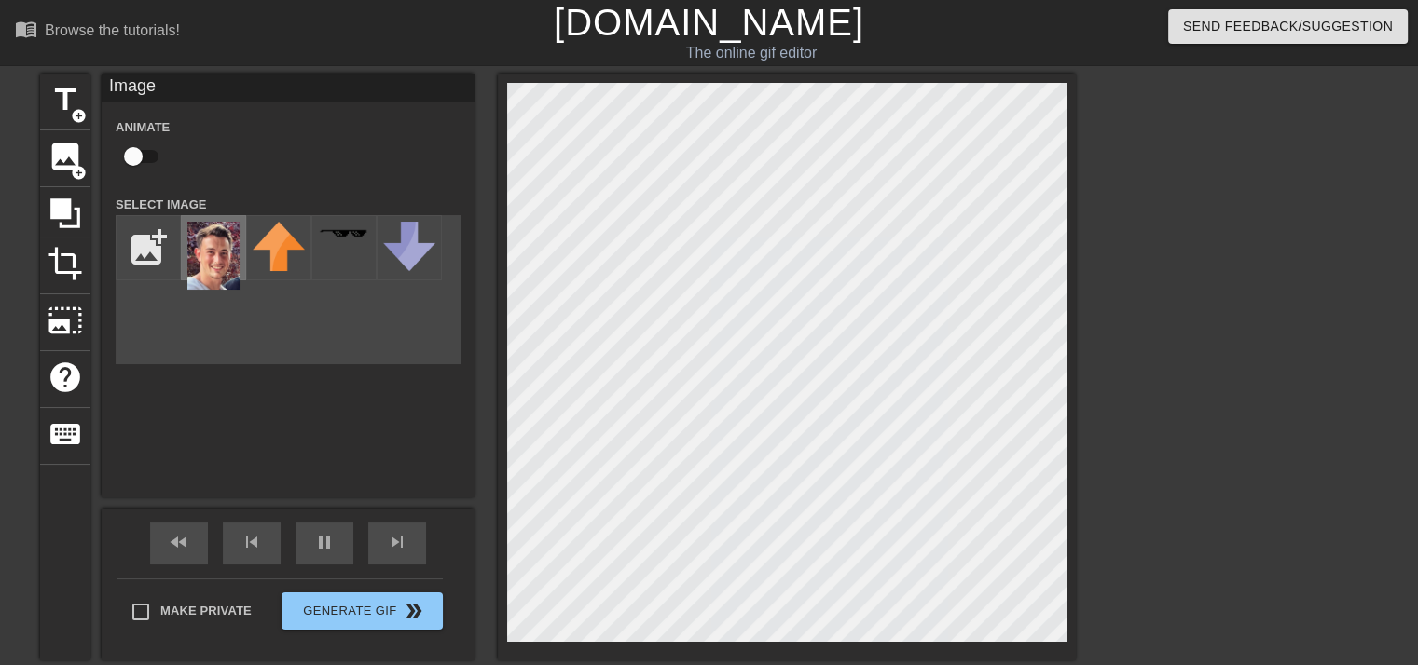
click at [212, 235] on img at bounding box center [213, 256] width 52 height 68
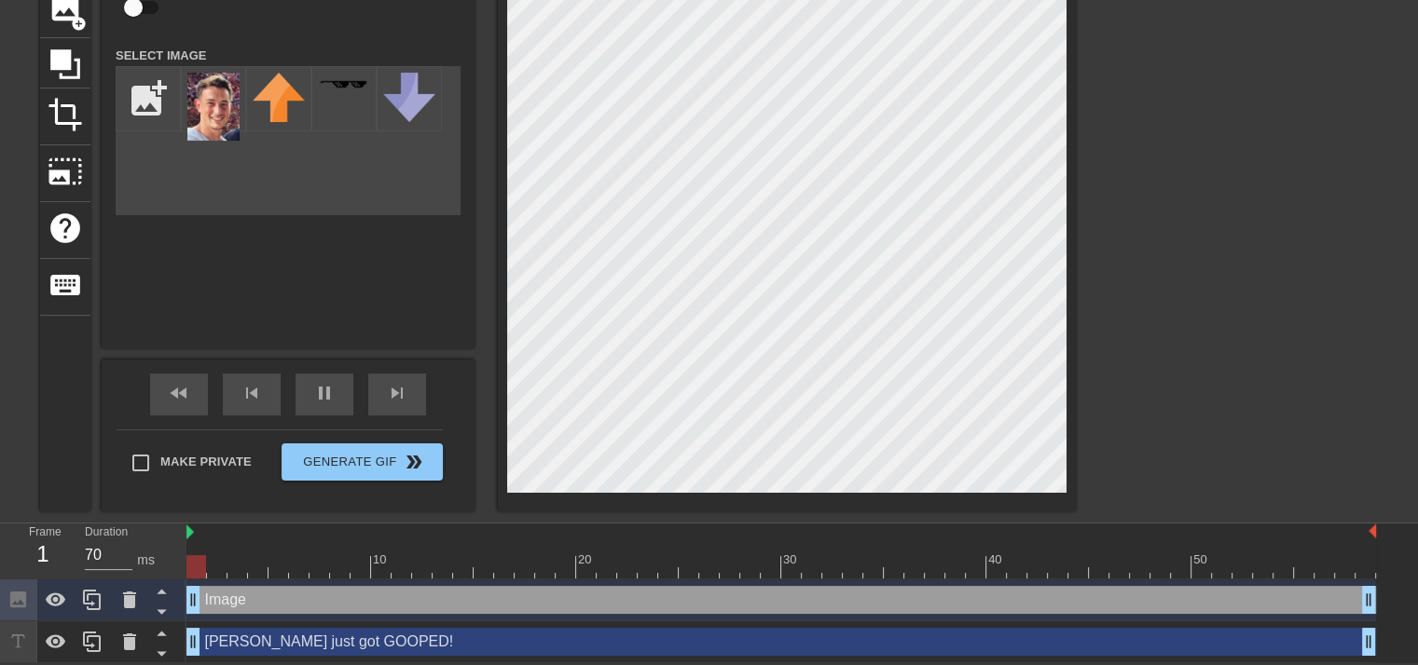
drag, startPoint x: 652, startPoint y: 592, endPoint x: 181, endPoint y: 597, distance: 471.6
click at [181, 597] on div "Frame 1 Duration 70 ms 10 20 30 40 50 Image drag_handle drag_handle [PERSON_NAM…" at bounding box center [709, 594] width 1418 height 140
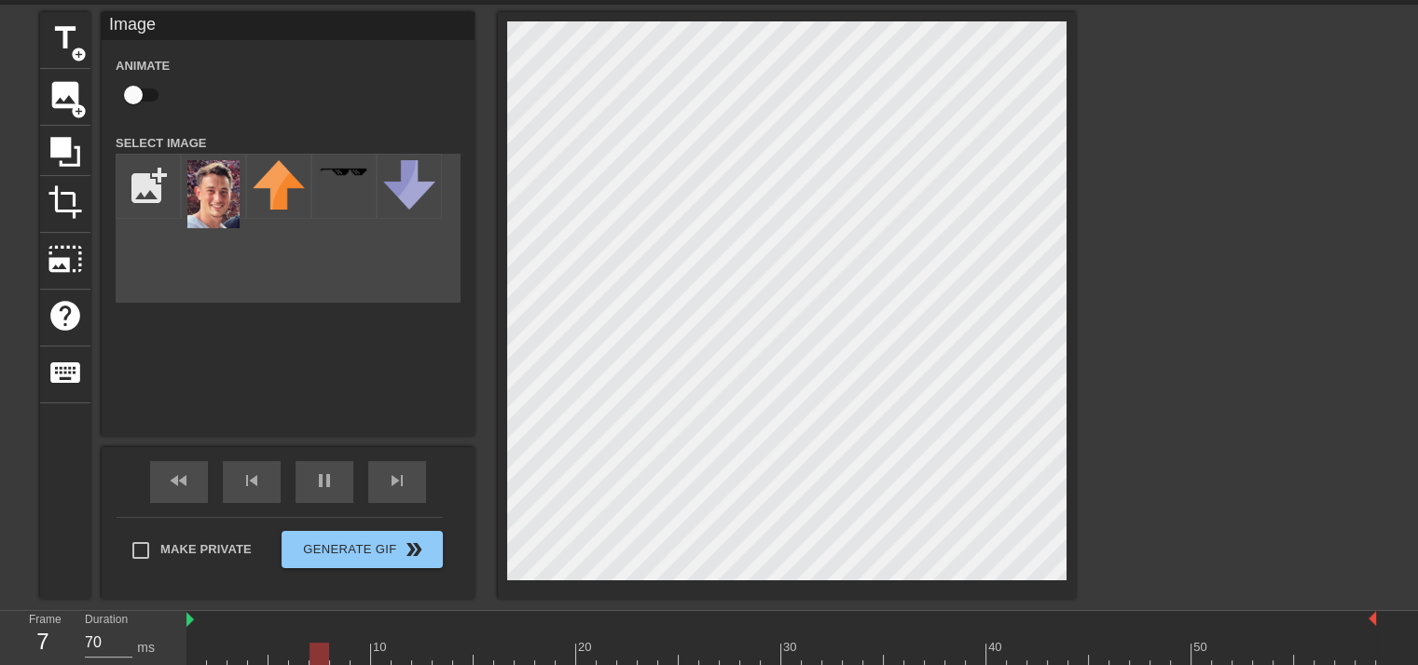
scroll to position [61, 0]
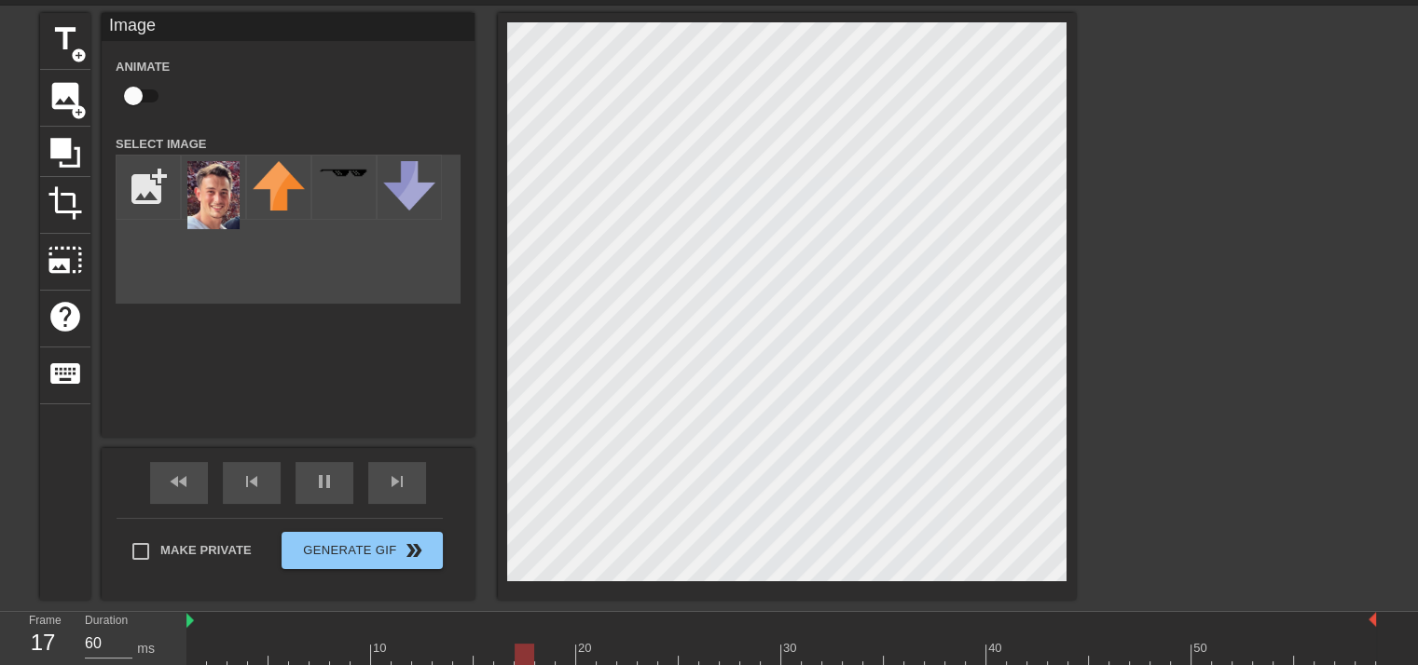
type input "70"
click at [138, 85] on input "checkbox" at bounding box center [133, 95] width 106 height 35
checkbox input "true"
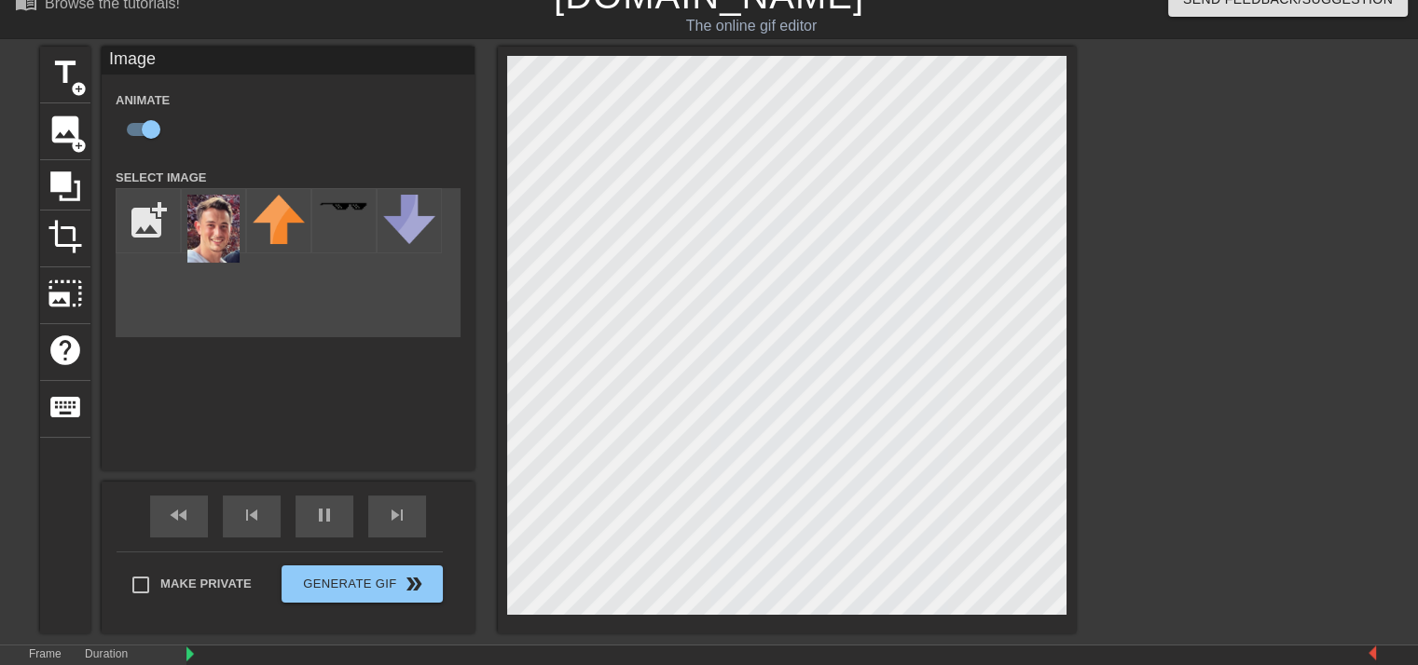
scroll to position [0, 0]
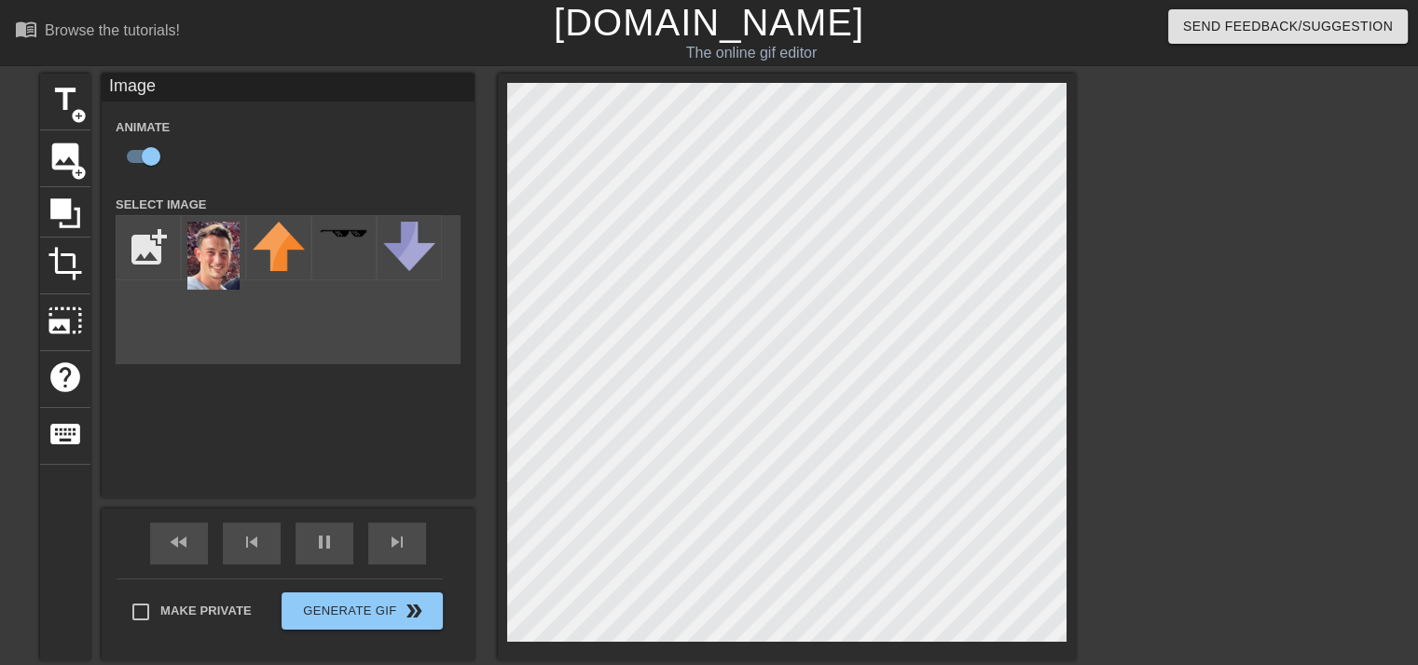
drag, startPoint x: 220, startPoint y: 255, endPoint x: 144, endPoint y: 391, distance: 155.6
click at [144, 391] on div "Image Animate Select Image add_photo_alternate" at bounding box center [288, 286] width 373 height 424
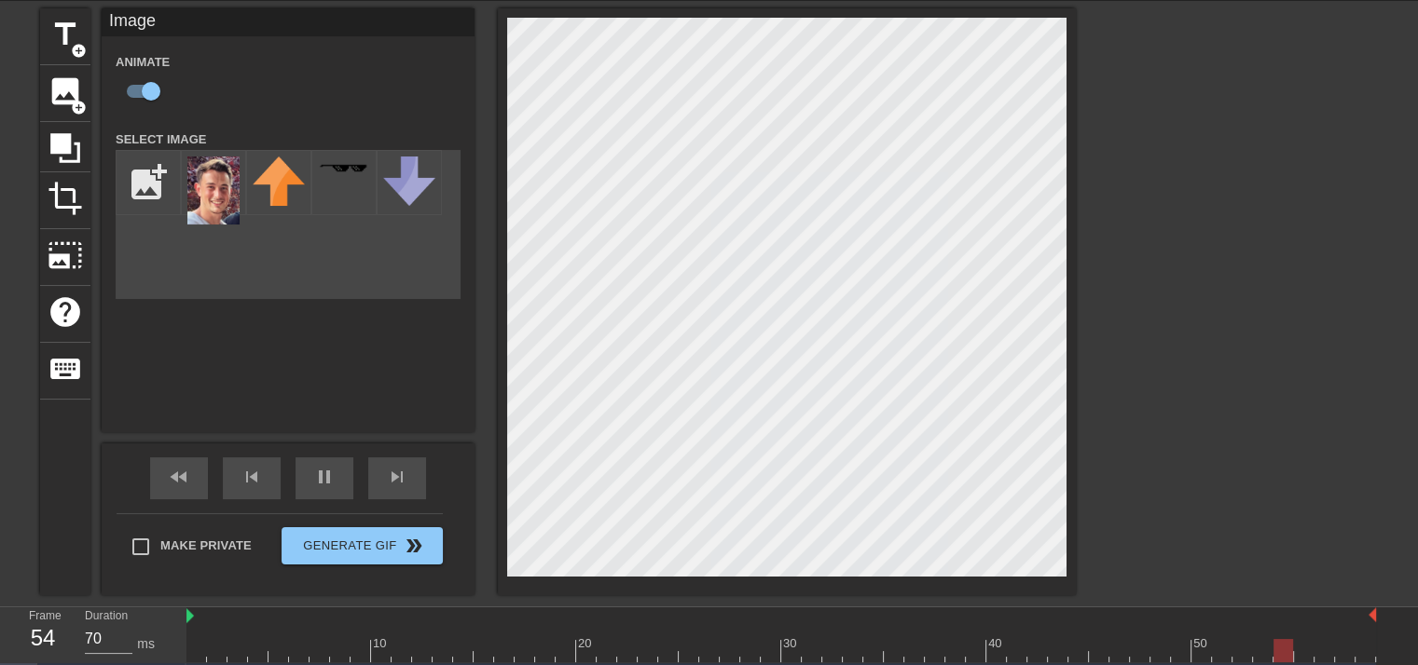
scroll to position [150, 0]
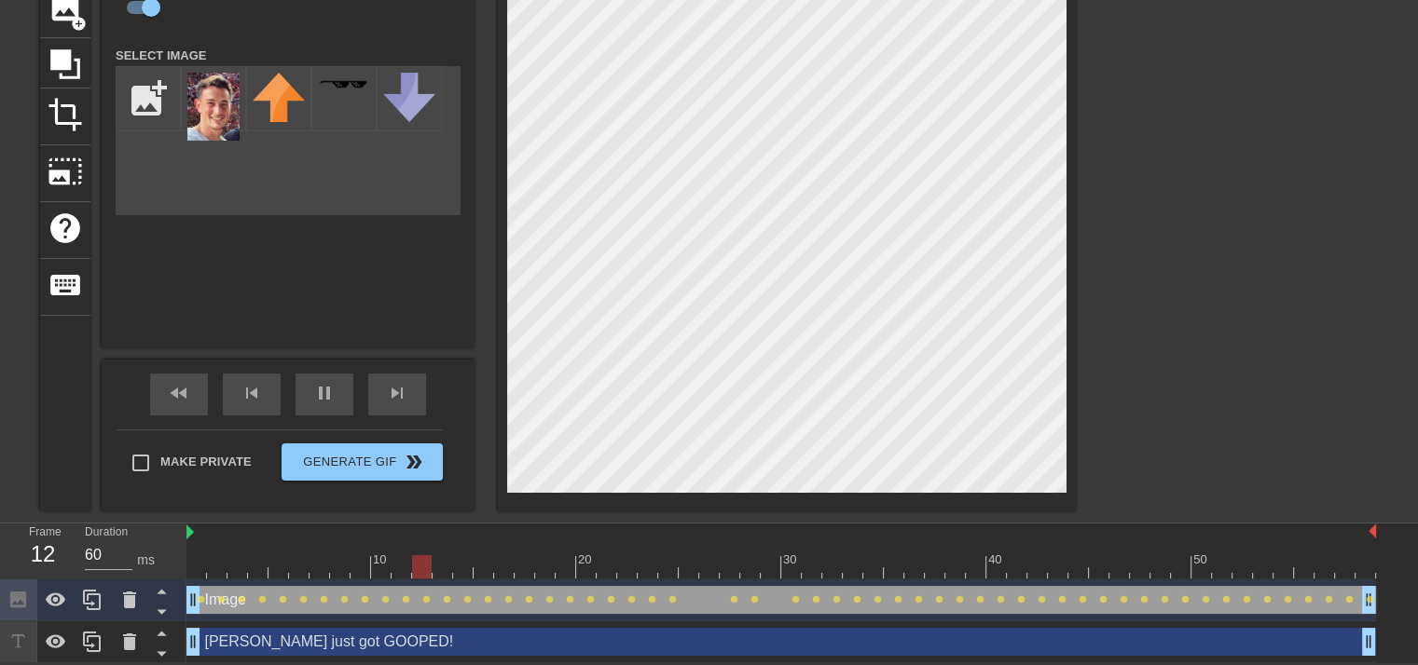
drag, startPoint x: 266, startPoint y: 602, endPoint x: 232, endPoint y: 597, distance: 33.9
click at [232, 597] on div "Image drag_handle drag_handle" at bounding box center [780, 600] width 1189 height 28
drag, startPoint x: 232, startPoint y: 597, endPoint x: 309, endPoint y: 598, distance: 77.4
click at [309, 598] on div "Image drag_handle drag_handle" at bounding box center [780, 600] width 1189 height 28
click at [121, 599] on icon at bounding box center [129, 600] width 22 height 22
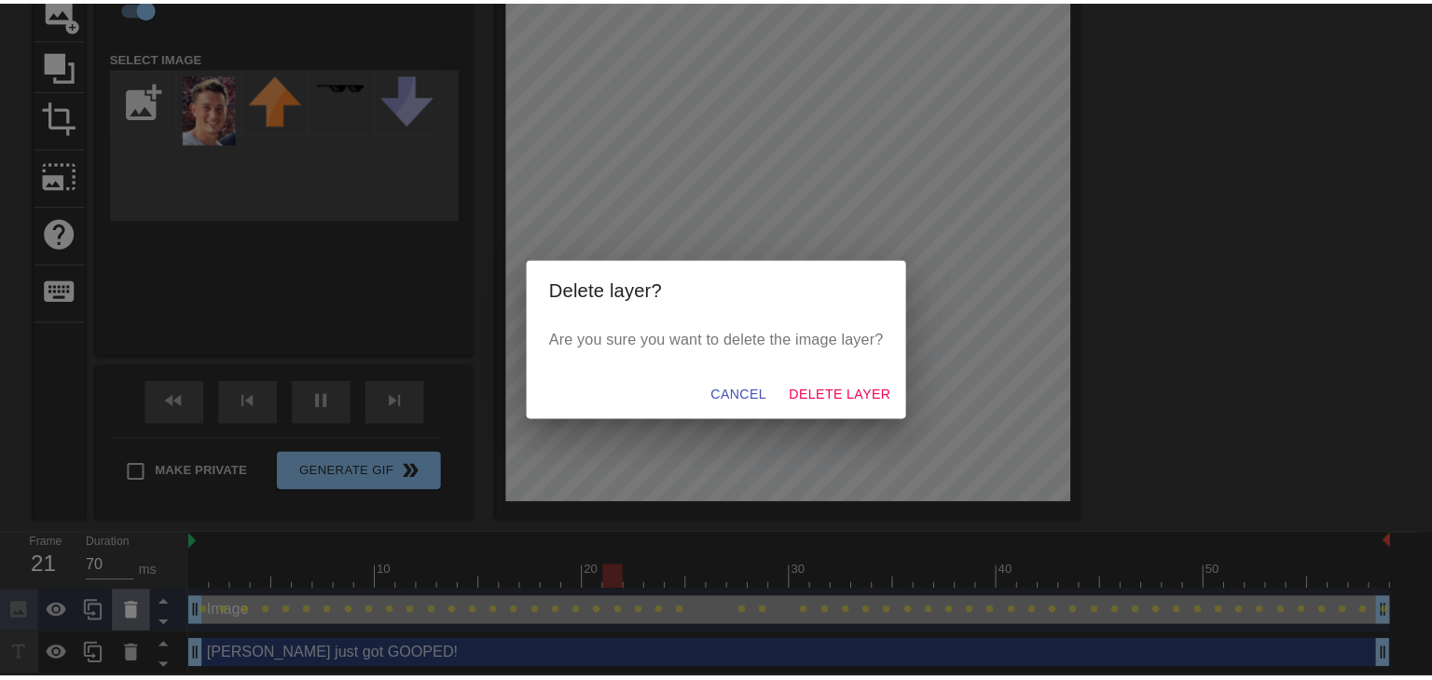
scroll to position [136, 0]
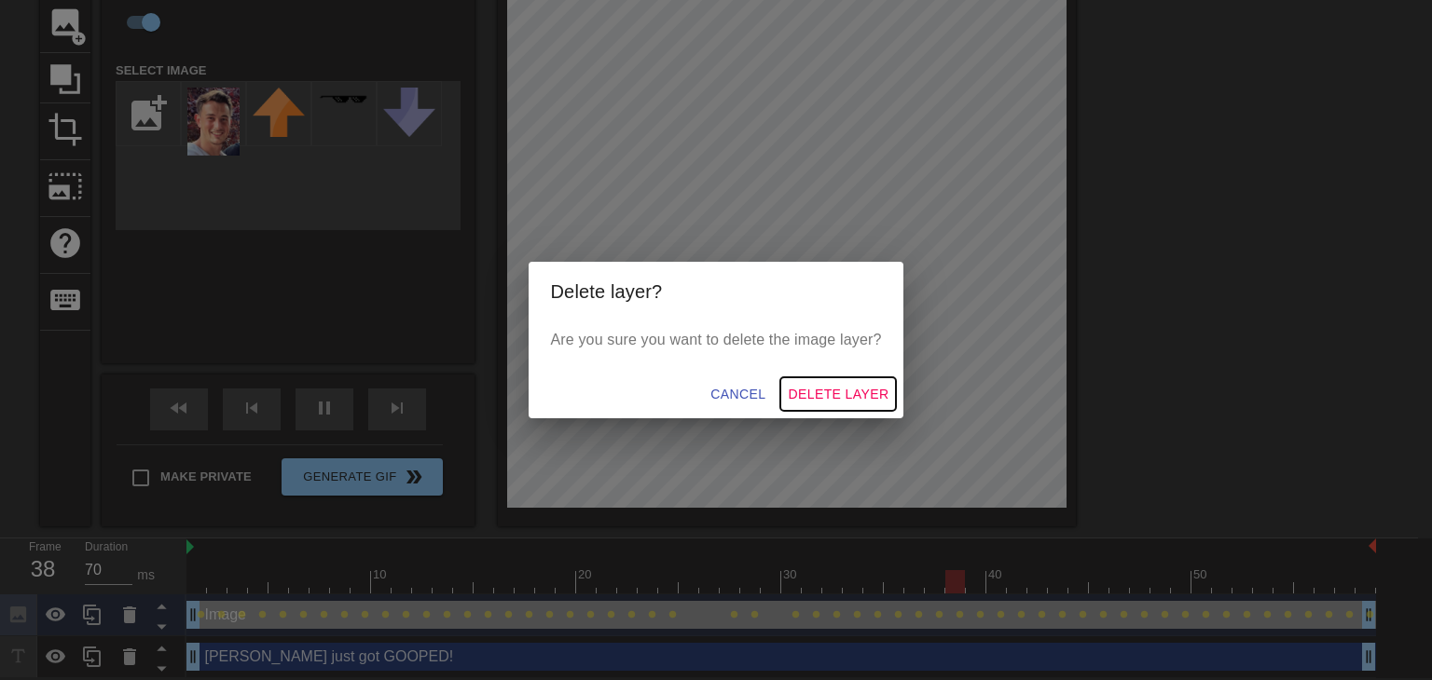
click at [818, 386] on span "Delete Layer" at bounding box center [838, 394] width 101 height 23
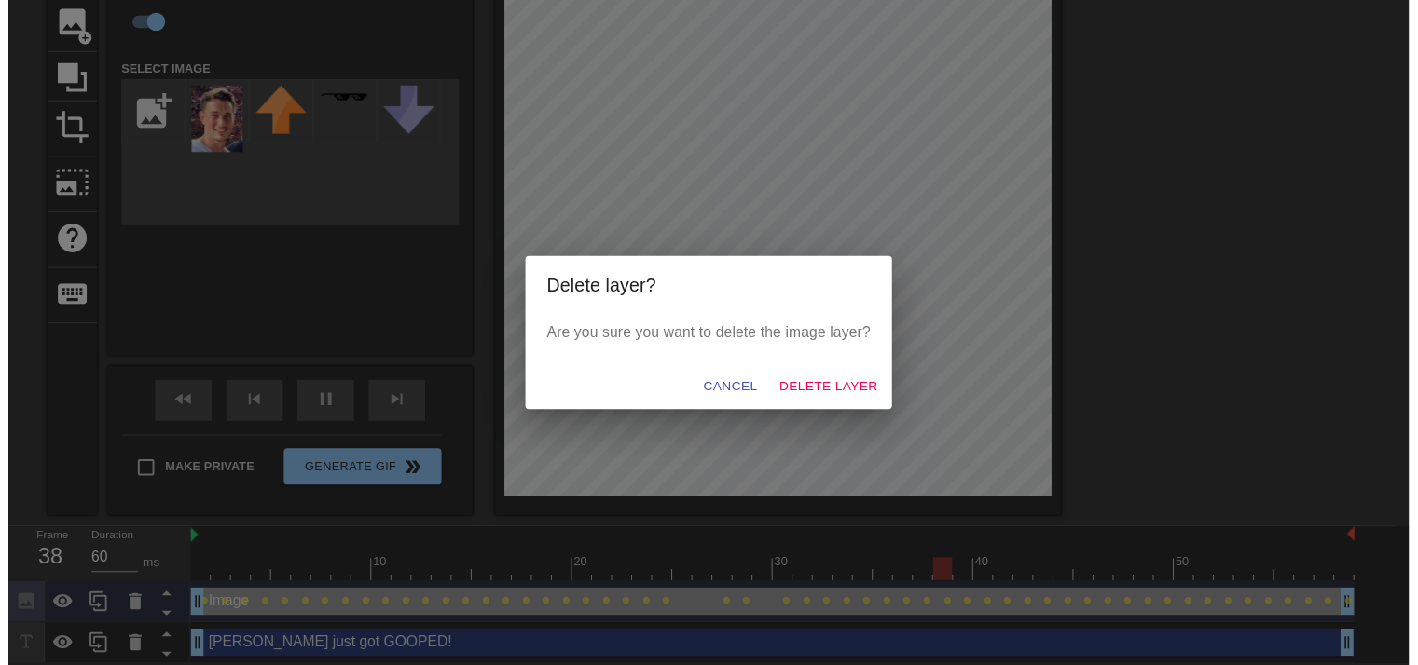
scroll to position [108, 0]
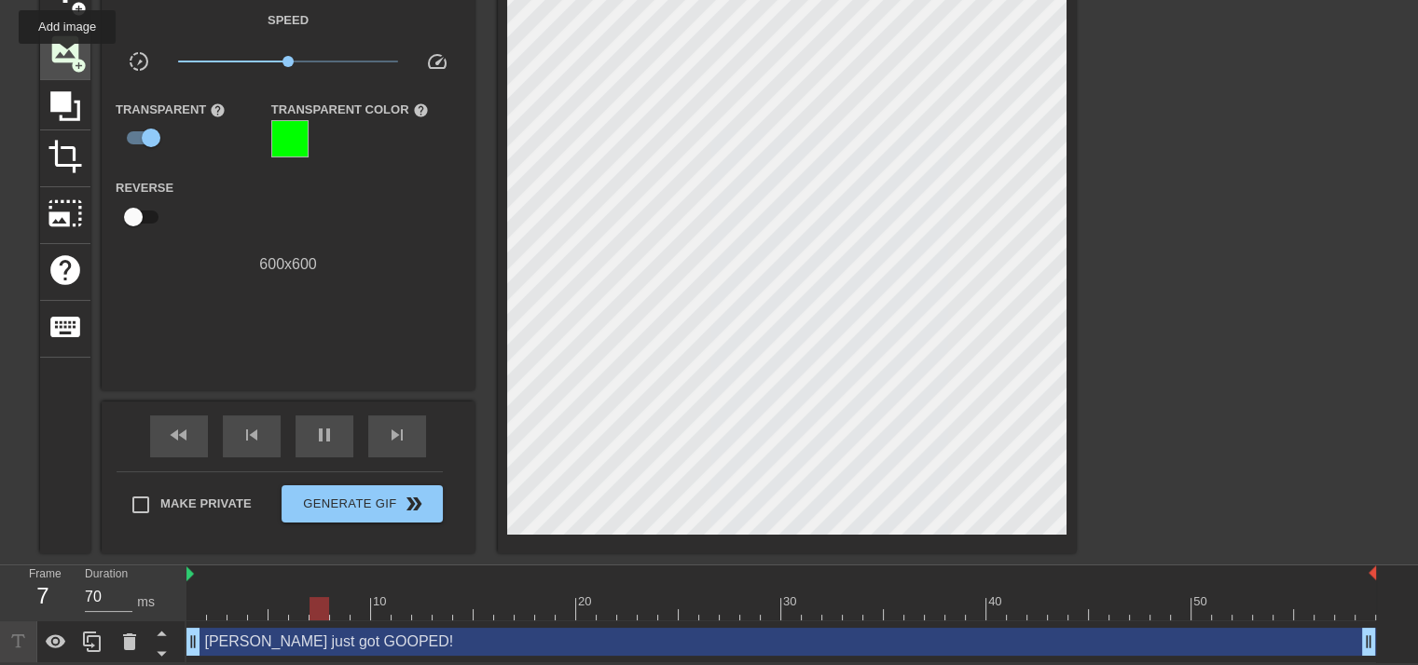
click at [67, 57] on span "image" at bounding box center [65, 49] width 35 height 35
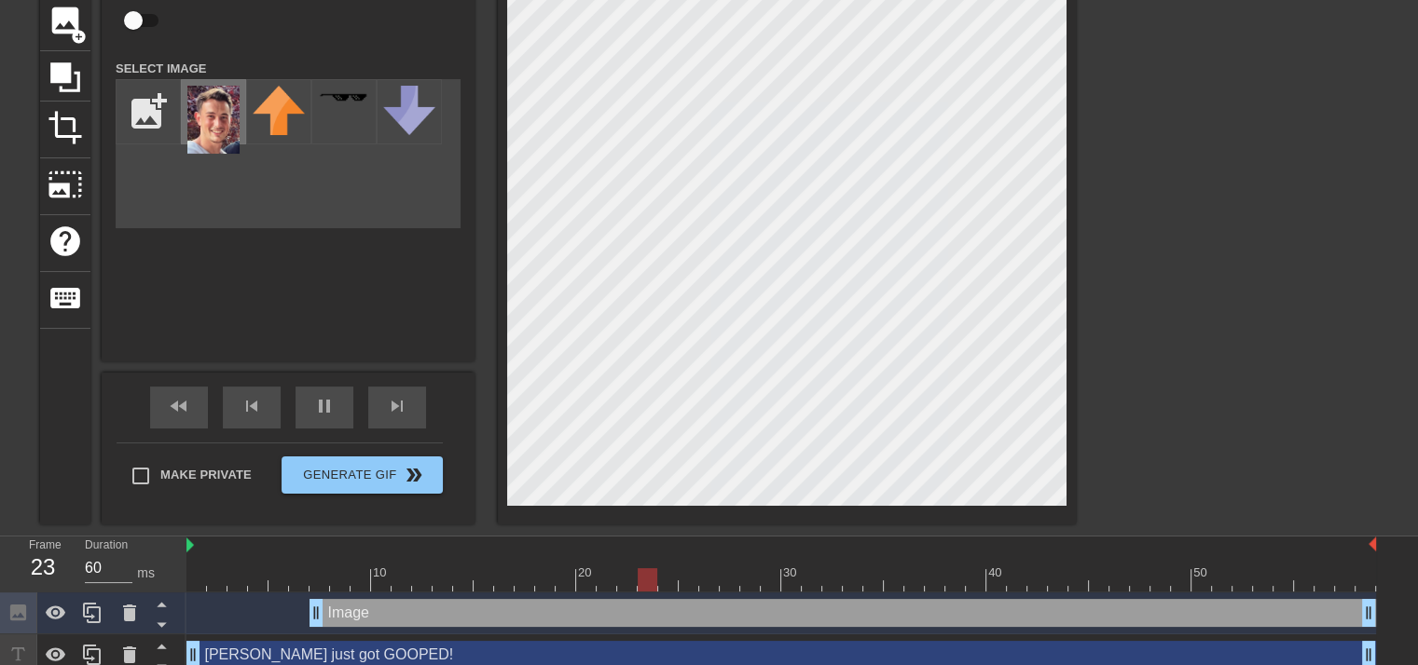
click at [216, 143] on img at bounding box center [213, 120] width 52 height 68
drag, startPoint x: 321, startPoint y: 612, endPoint x: 173, endPoint y: 589, distance: 149.1
click at [173, 589] on div "Frame 1 Duration 60 ms 10 20 30 40 50 Image drag_handle drag_handle [PERSON_NAM…" at bounding box center [709, 607] width 1418 height 140
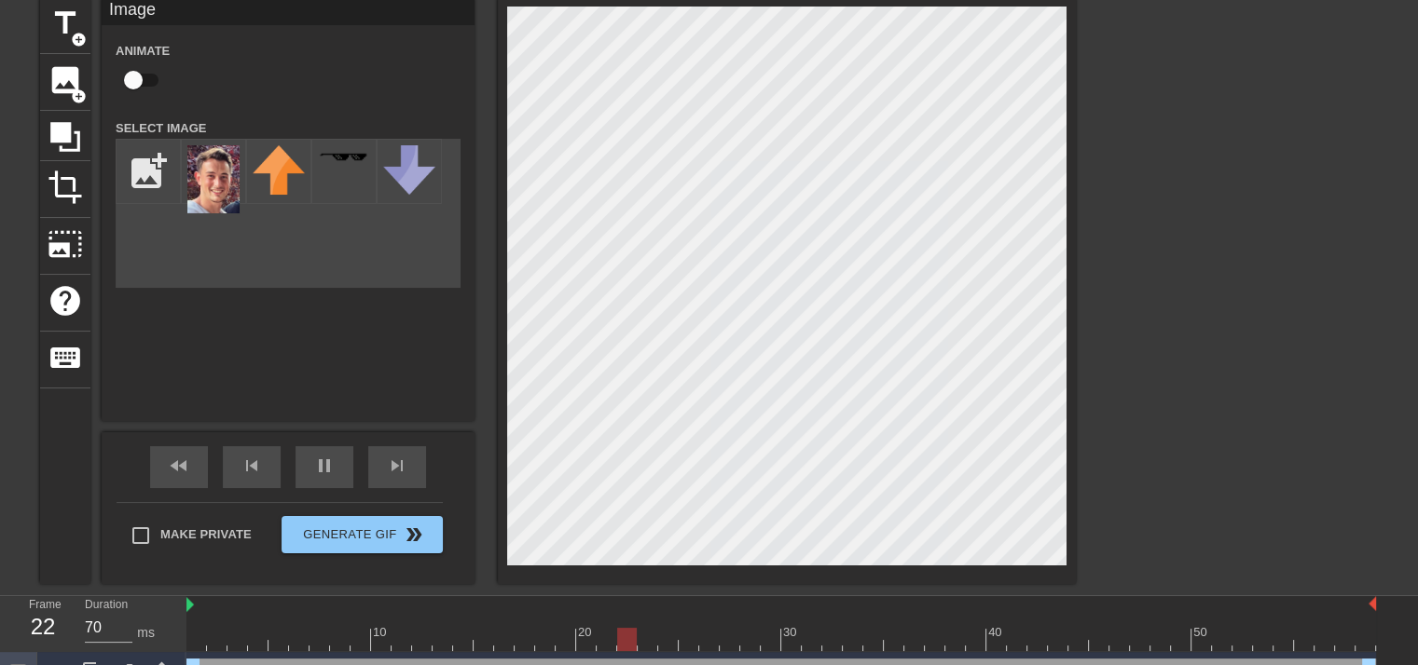
scroll to position [150, 0]
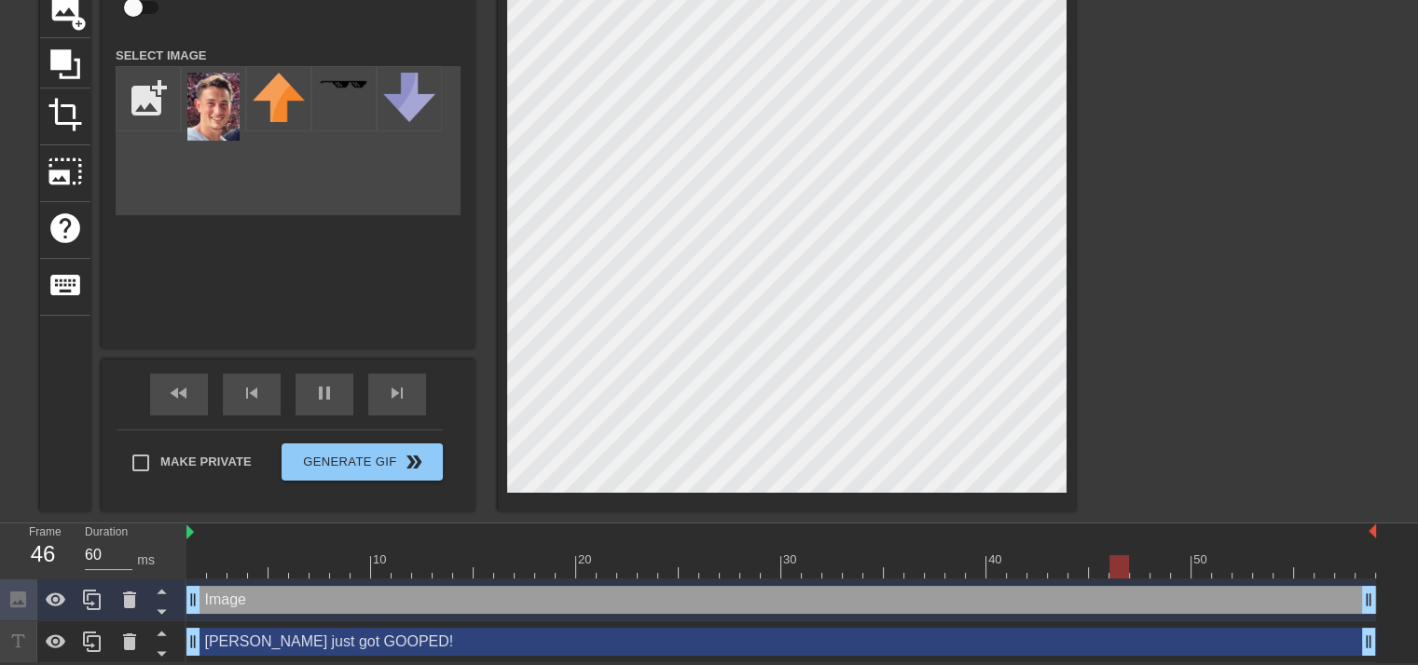
type input "70"
click at [144, 10] on input "checkbox" at bounding box center [133, 7] width 106 height 35
checkbox input "true"
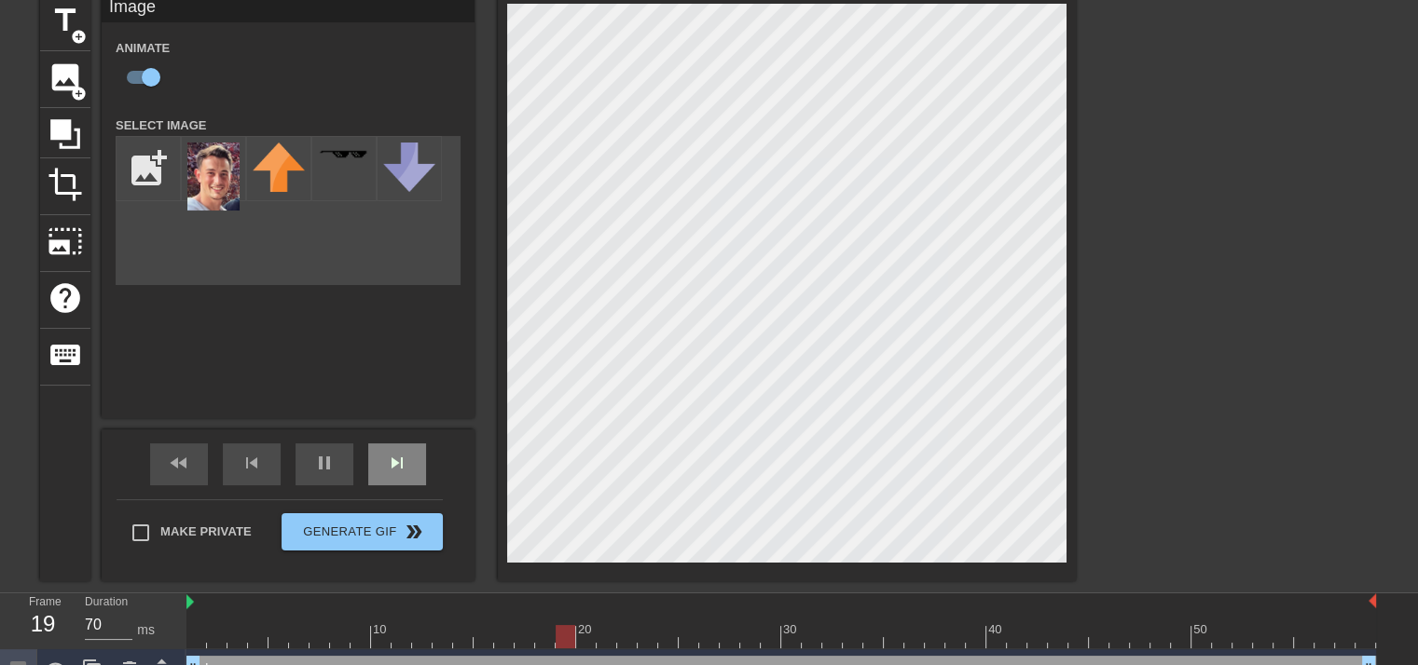
scroll to position [80, 0]
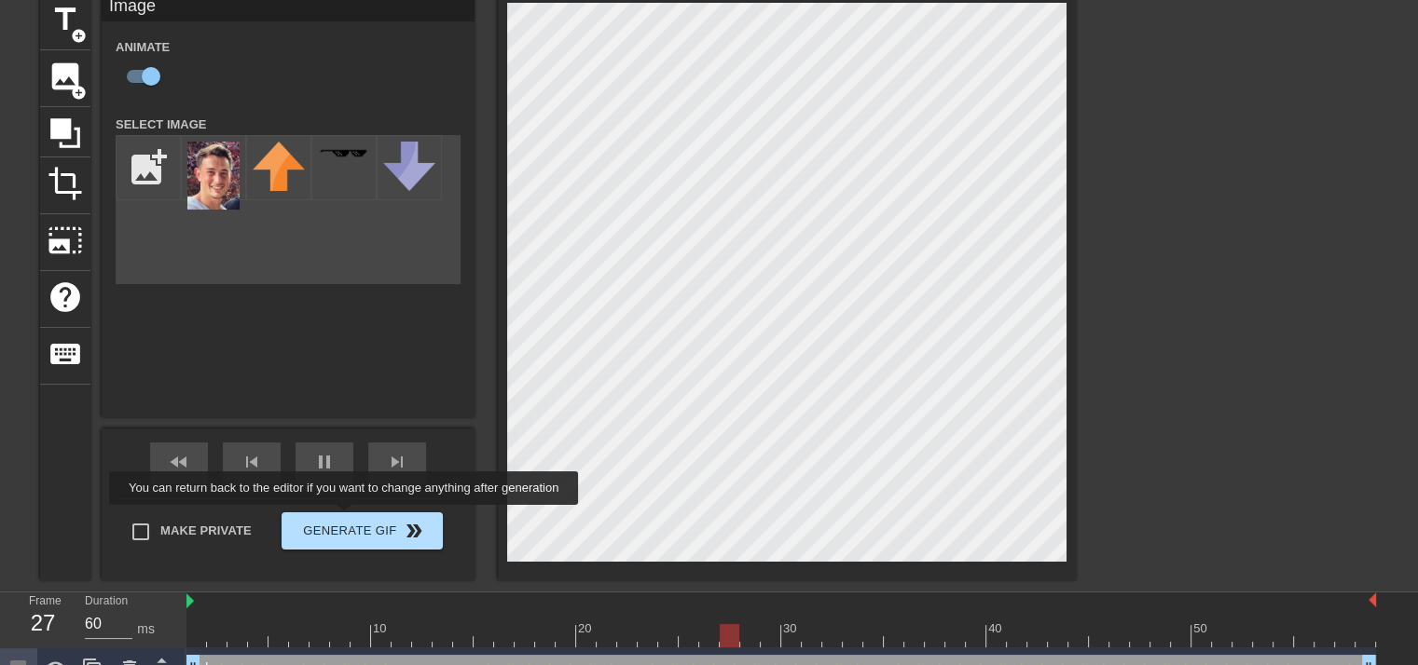
type input "70"
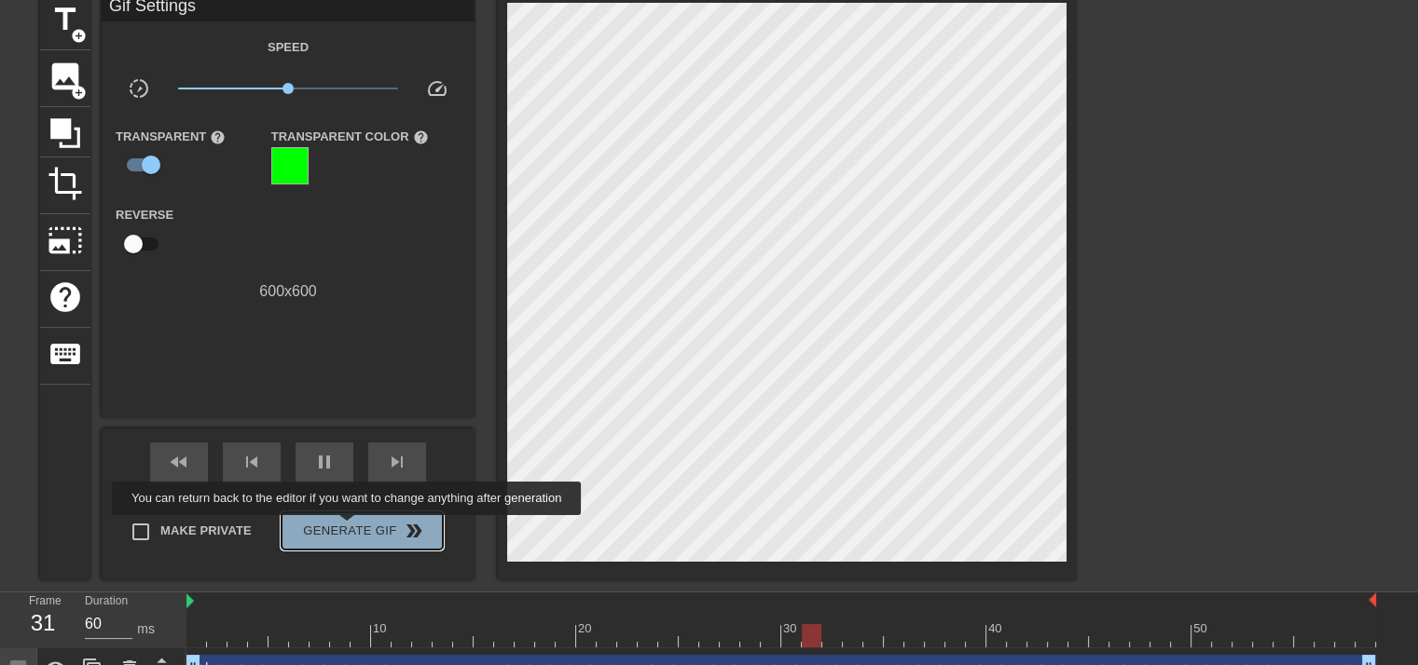
click at [349, 528] on span "Generate Gif double_arrow" at bounding box center [362, 531] width 146 height 22
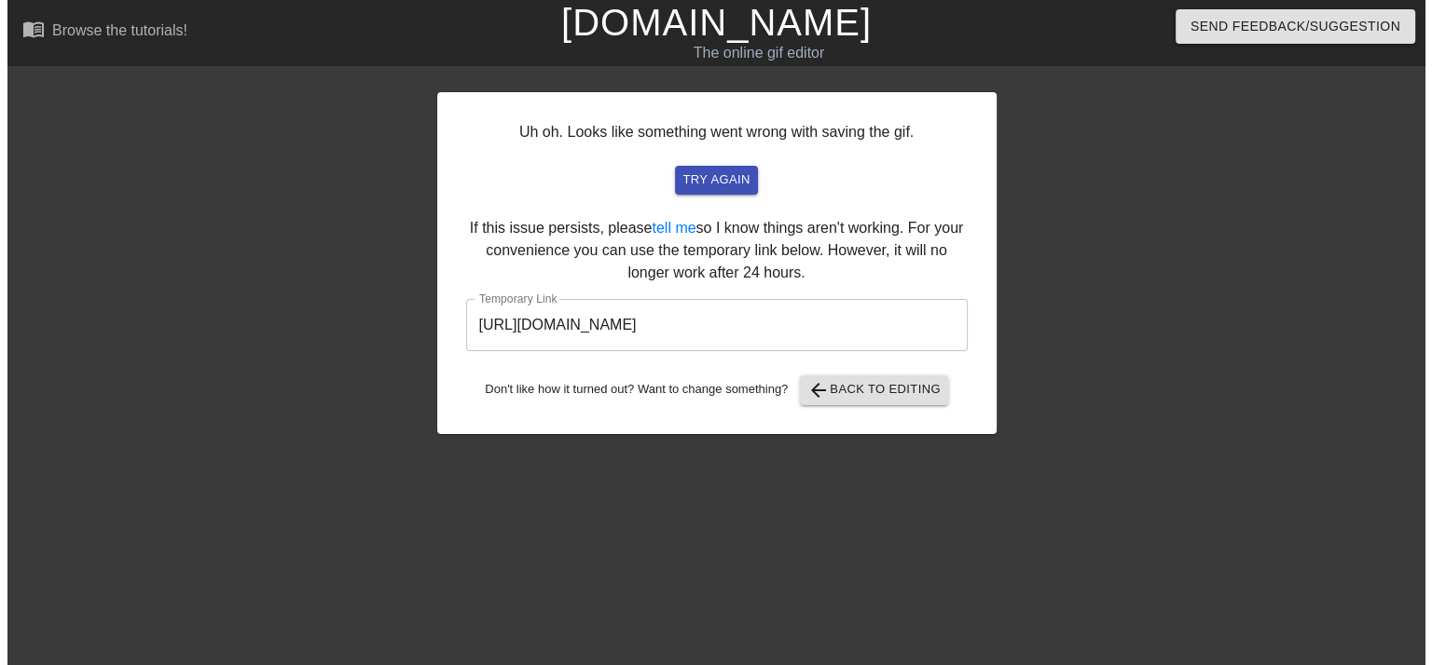
scroll to position [0, 0]
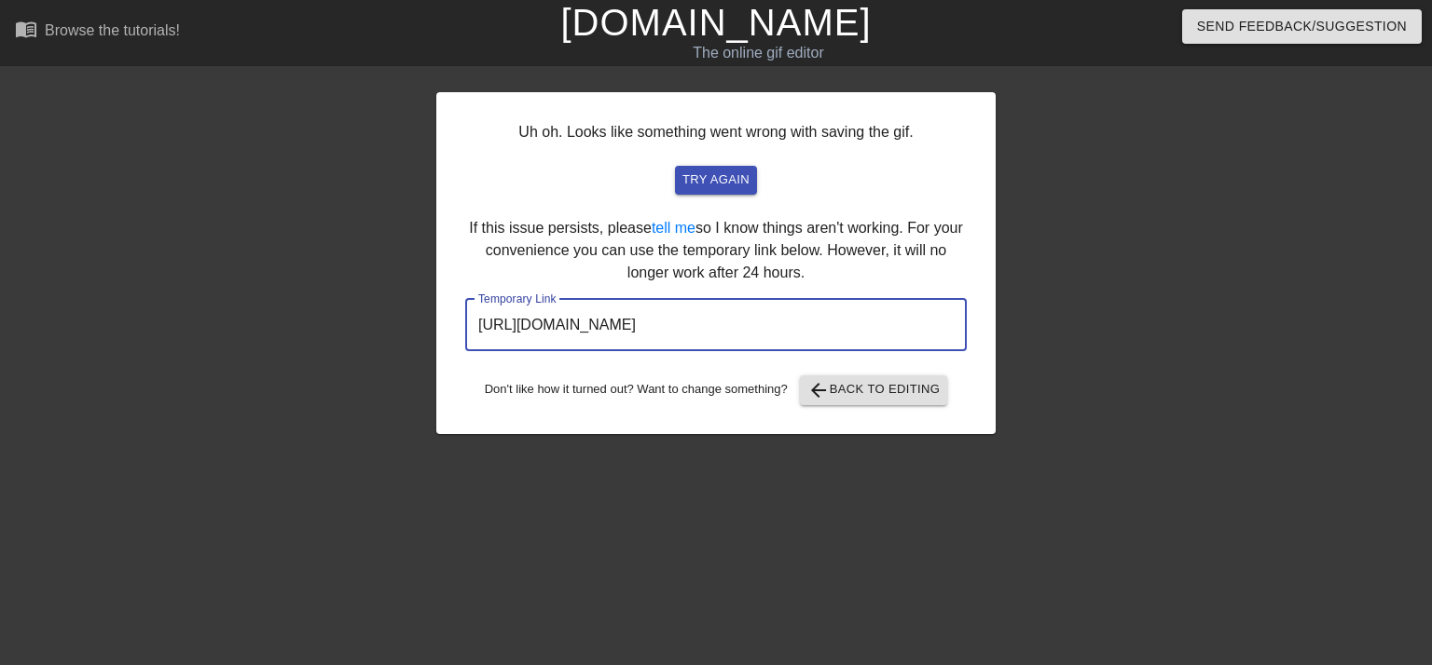
drag, startPoint x: 882, startPoint y: 321, endPoint x: 412, endPoint y: 321, distance: 469.7
click at [412, 321] on div "Uh oh. Looks like something went wrong with saving the gif. try again If this i…" at bounding box center [716, 353] width 1432 height 559
